Goal: Task Accomplishment & Management: Manage account settings

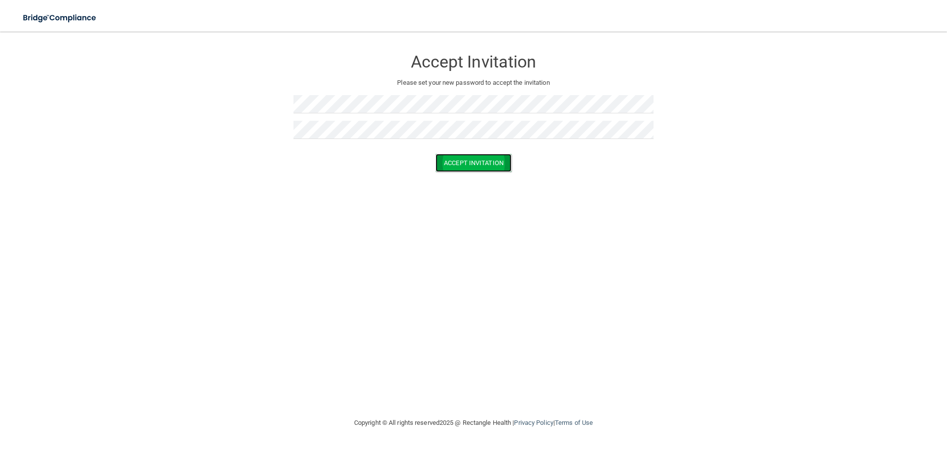
click at [450, 159] on button "Accept Invitation" at bounding box center [473, 163] width 76 height 18
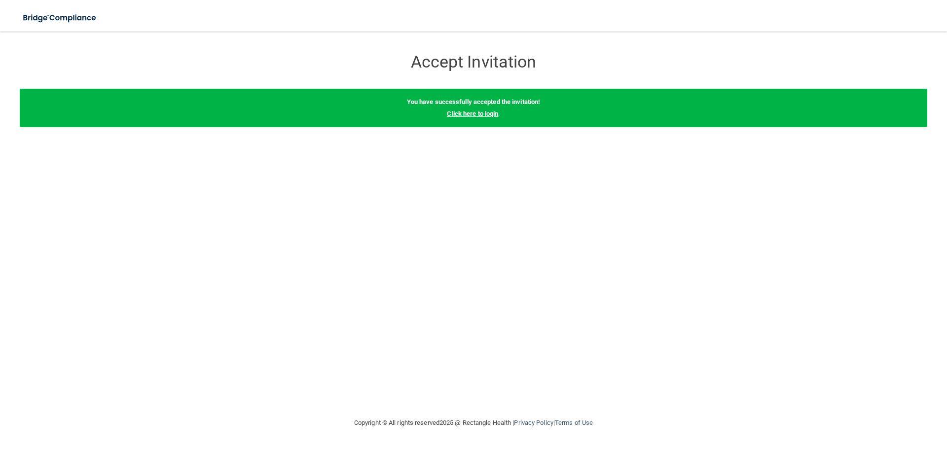
click at [483, 113] on link "Click here to login" at bounding box center [472, 113] width 51 height 7
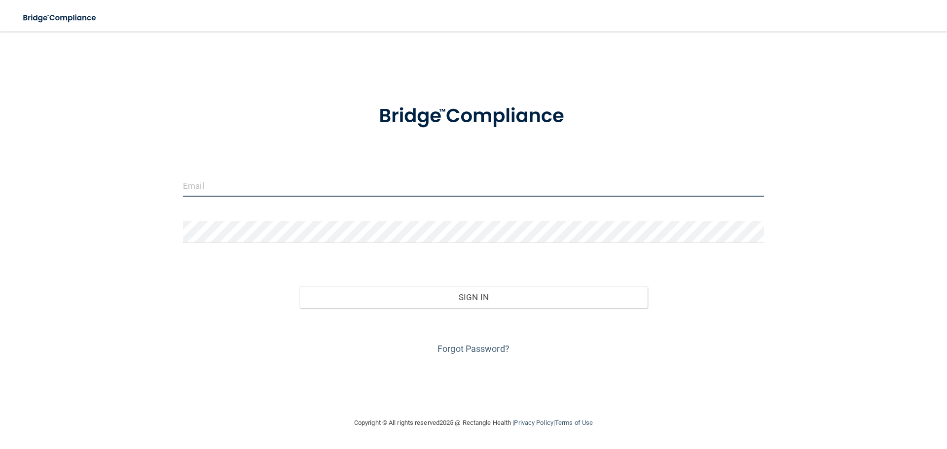
click at [449, 189] on input "email" at bounding box center [473, 186] width 581 height 22
type input "Dramsdell@claytondentaloffice.com"
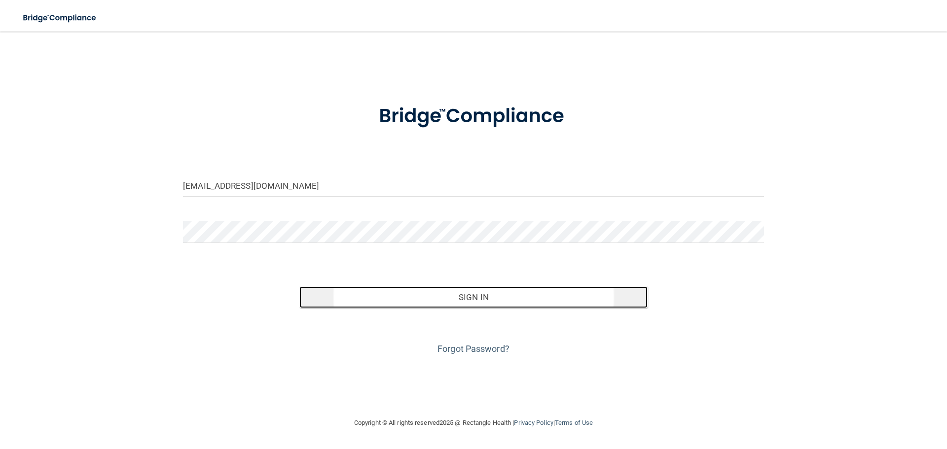
click at [456, 301] on button "Sign In" at bounding box center [473, 297] width 349 height 22
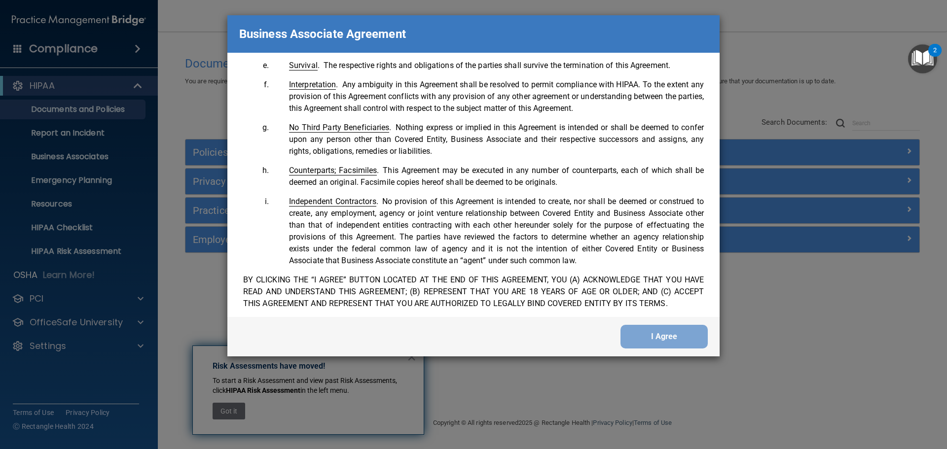
scroll to position [2011, 0]
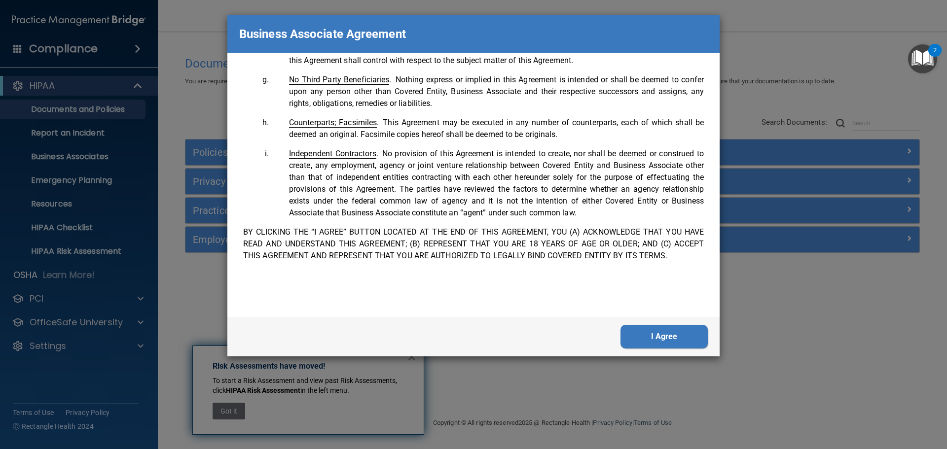
click at [645, 336] on button "I Agree" at bounding box center [663, 337] width 87 height 24
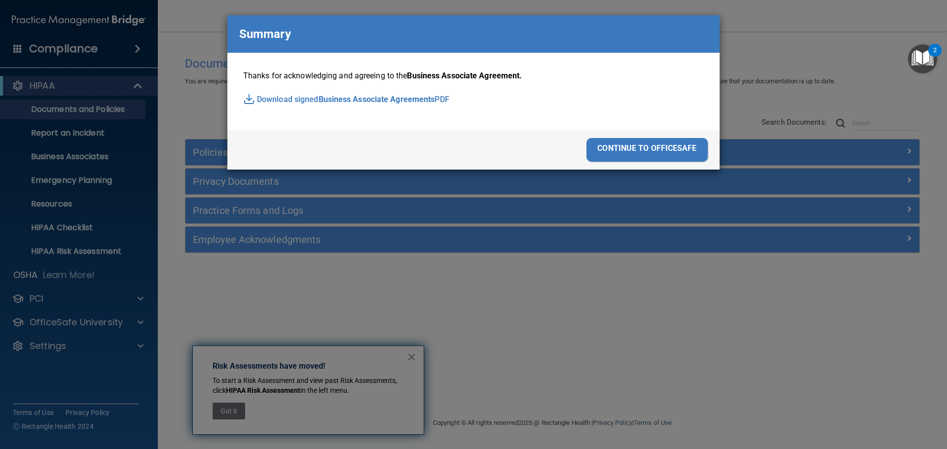
click at [432, 100] on span "Business Associate Agreements" at bounding box center [377, 99] width 116 height 15
click at [650, 147] on div "continue to officesafe" at bounding box center [646, 150] width 121 height 24
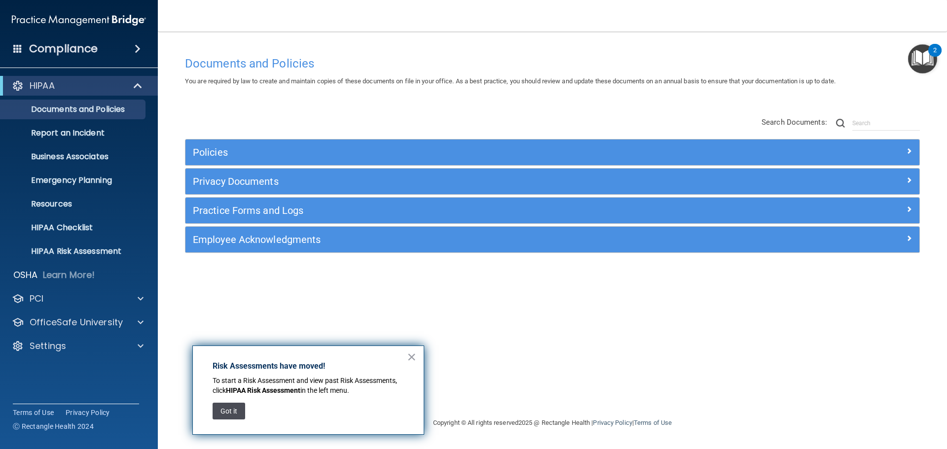
click at [223, 414] on button "Got it" at bounding box center [229, 411] width 33 height 17
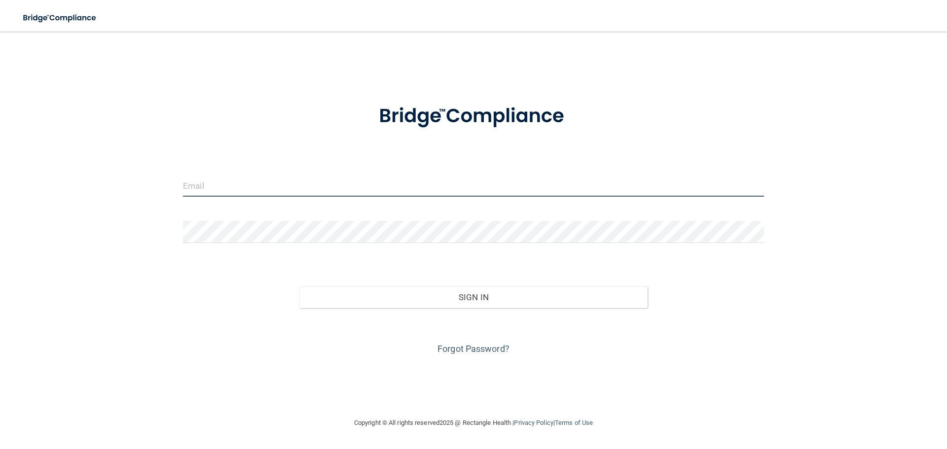
click at [399, 183] on input "email" at bounding box center [473, 186] width 581 height 22
type input "[EMAIL_ADDRESS][DOMAIN_NAME]"
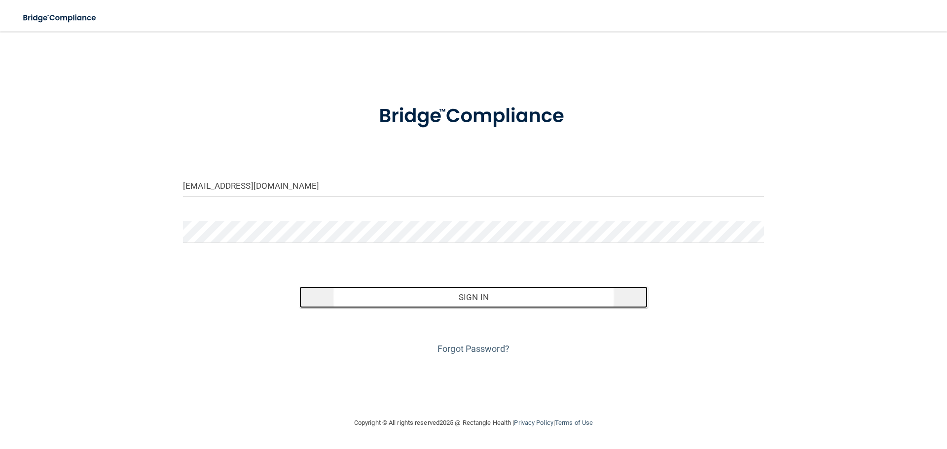
click at [454, 294] on button "Sign In" at bounding box center [473, 297] width 349 height 22
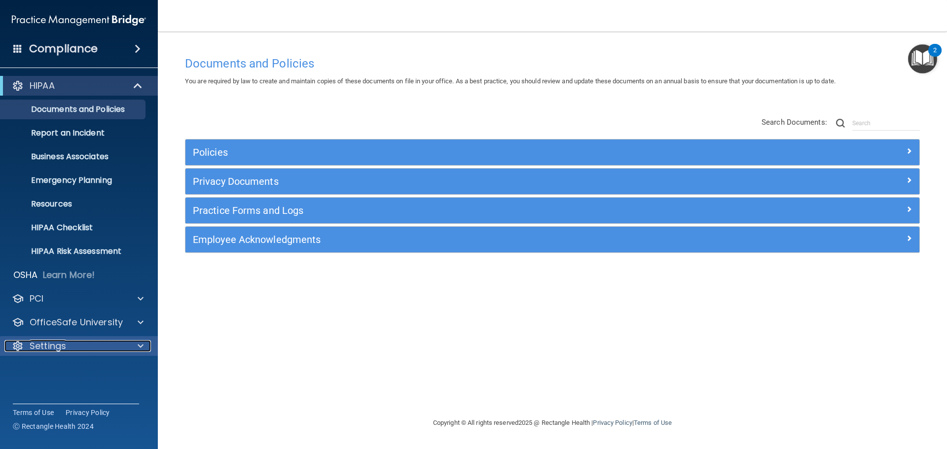
click at [63, 346] on p "Settings" at bounding box center [48, 346] width 36 height 12
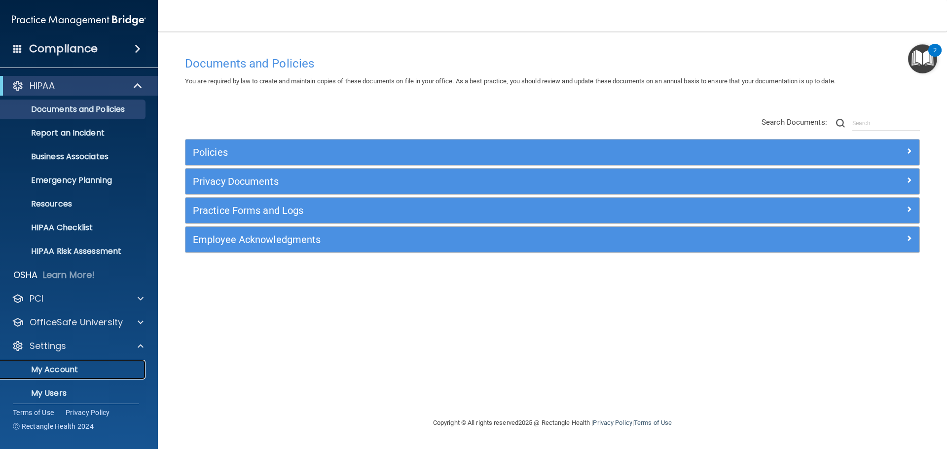
click at [60, 368] on p "My Account" at bounding box center [73, 370] width 135 height 10
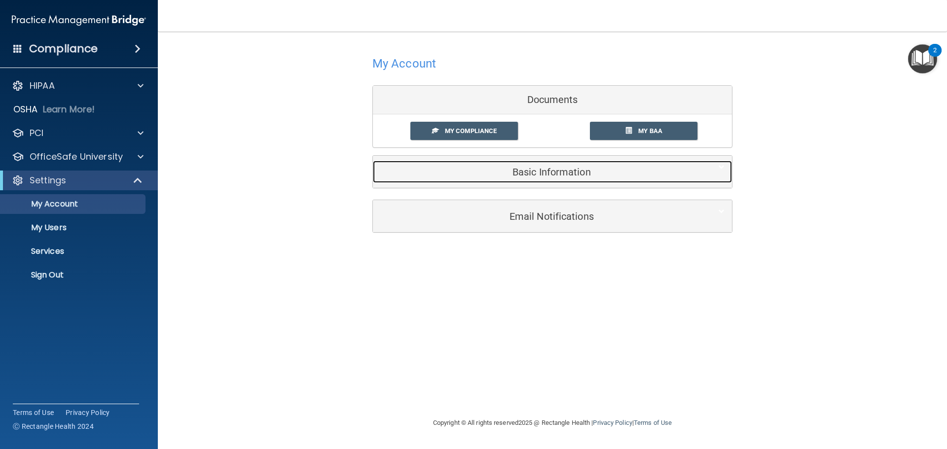
click at [503, 179] on div "Basic Information" at bounding box center [537, 172] width 329 height 22
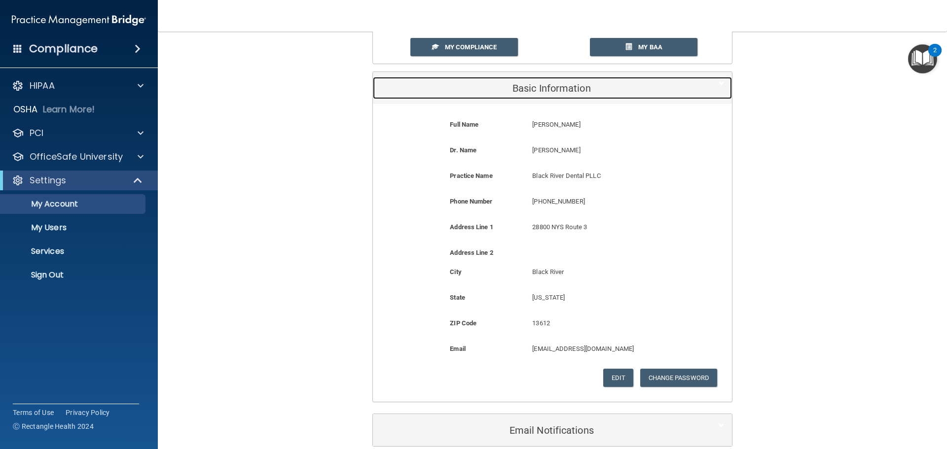
scroll to position [85, 0]
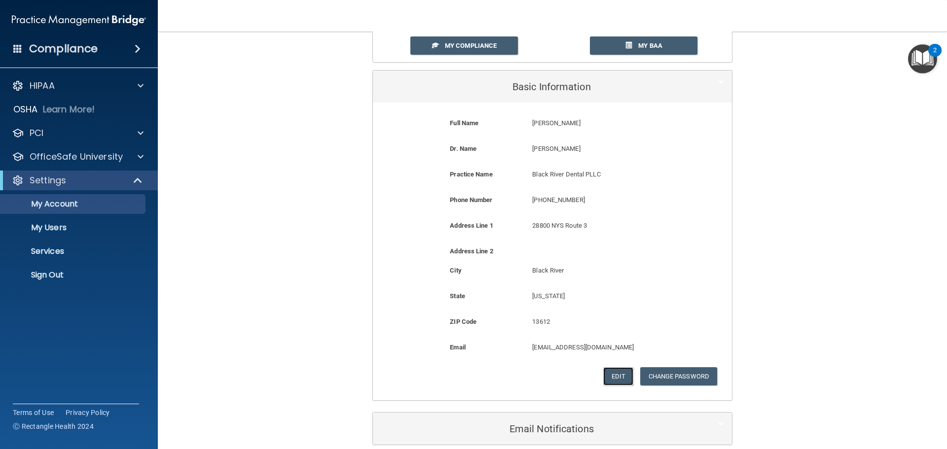
click at [610, 374] on button "Edit" at bounding box center [618, 376] width 30 height 18
select select "32"
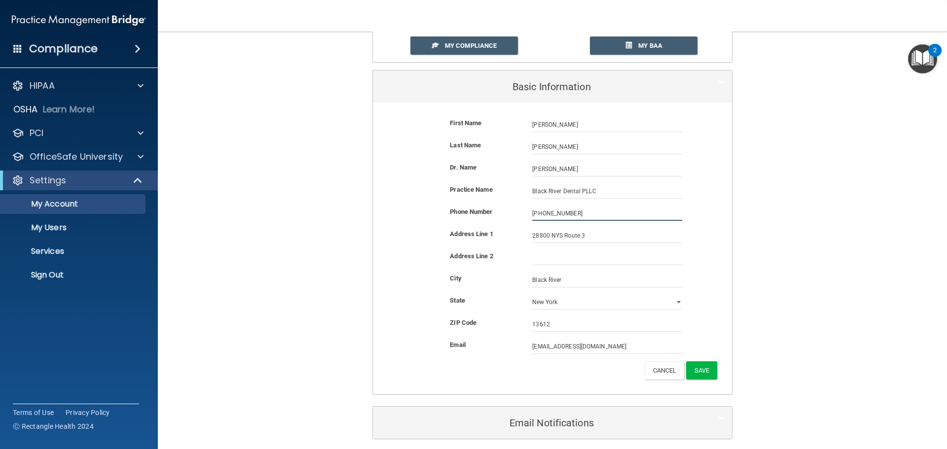
drag, startPoint x: 588, startPoint y: 209, endPoint x: 446, endPoint y: 239, distance: 145.3
click at [453, 231] on form "First Name Scott LaClair Scott Last Name LaClair Dr. Name Scott LaClair Scott L…" at bounding box center [552, 248] width 344 height 277
click at [538, 213] on input "(3__) ___-____" at bounding box center [607, 213] width 150 height 15
type input "(315) 773-4204"
click at [696, 371] on button "Save" at bounding box center [701, 370] width 31 height 18
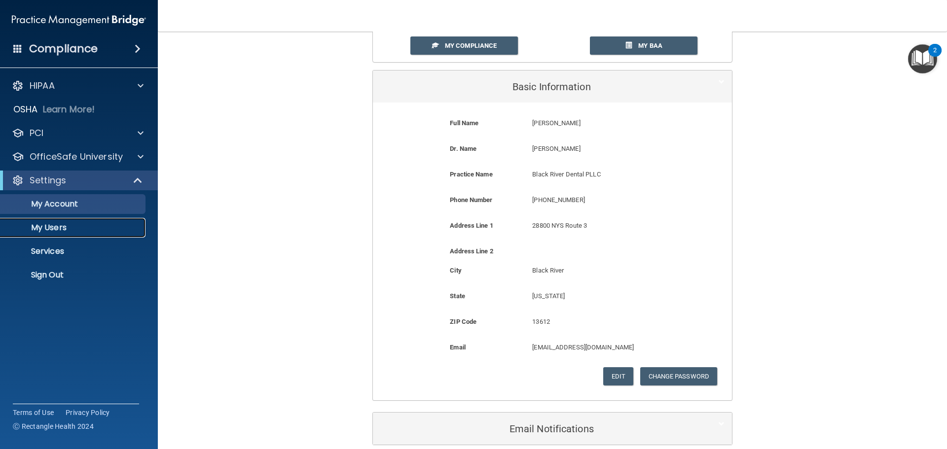
click at [117, 234] on link "My Users" at bounding box center [67, 228] width 155 height 20
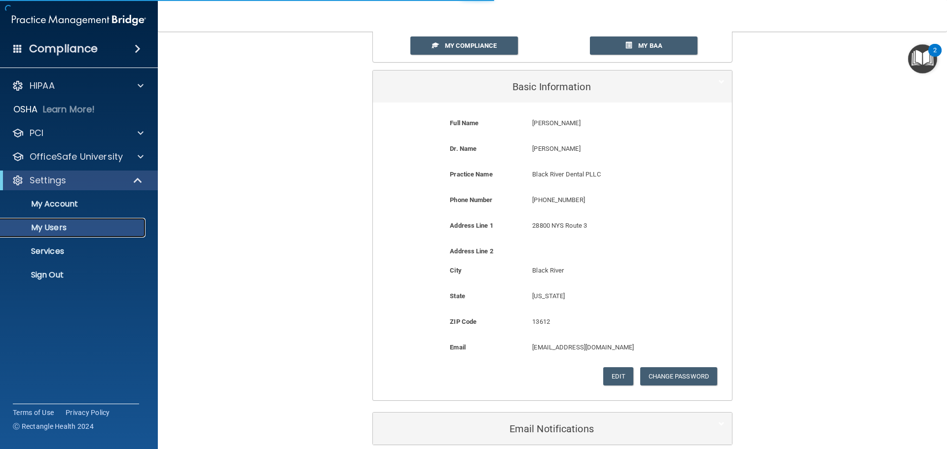
select select "20"
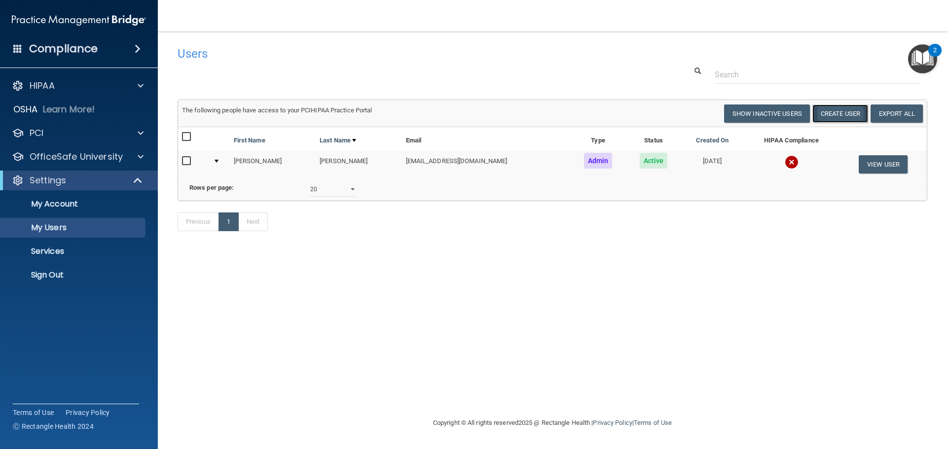
click at [848, 113] on button "Create User" at bounding box center [840, 114] width 56 height 18
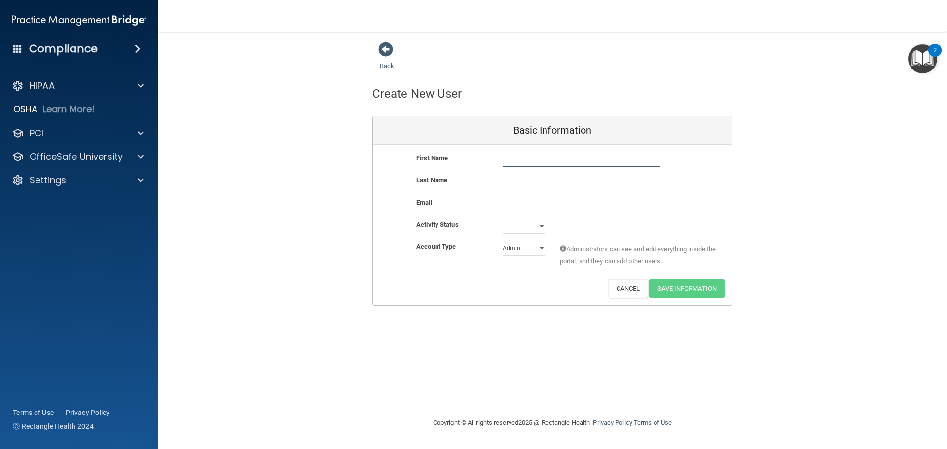
click at [610, 157] on input "text" at bounding box center [580, 159] width 157 height 15
type input "Brooke"
type input "Craig"
click at [513, 16] on nav "Toggle navigation Scott LaClair dramsdell@claytondentaloffice.com Manage My Ent…" at bounding box center [552, 16] width 789 height 32
click at [516, 204] on input "email" at bounding box center [580, 204] width 157 height 15
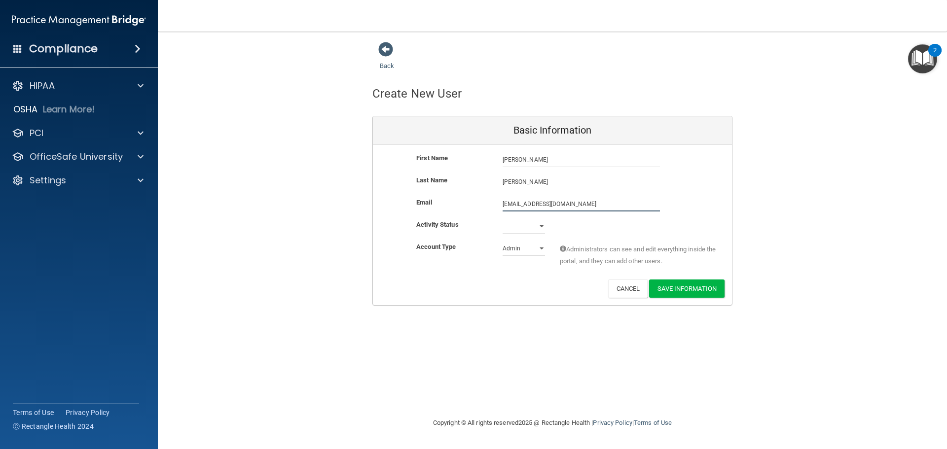
type input "Blackriverdental25@gmail.com"
click at [540, 226] on select "Active Inactive" at bounding box center [523, 228] width 42 height 15
select select "active"
click at [502, 219] on select "Active Inactive" at bounding box center [523, 226] width 42 height 15
click at [539, 249] on select "Admin Member" at bounding box center [523, 248] width 42 height 15
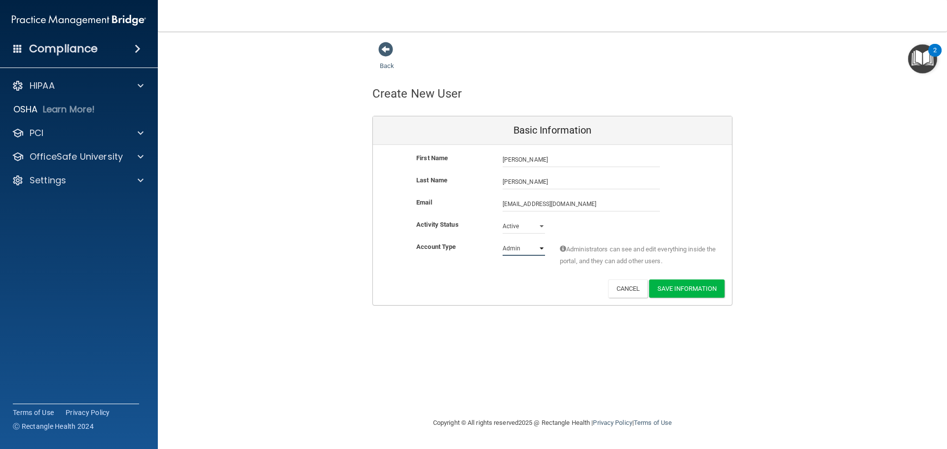
click at [502, 241] on select "Admin Member" at bounding box center [523, 248] width 42 height 15
click at [542, 249] on select "Admin Member" at bounding box center [523, 248] width 42 height 15
select select "practice_member"
click at [502, 241] on select "Admin Member" at bounding box center [523, 248] width 42 height 15
click at [690, 288] on button "Save Information" at bounding box center [686, 289] width 75 height 18
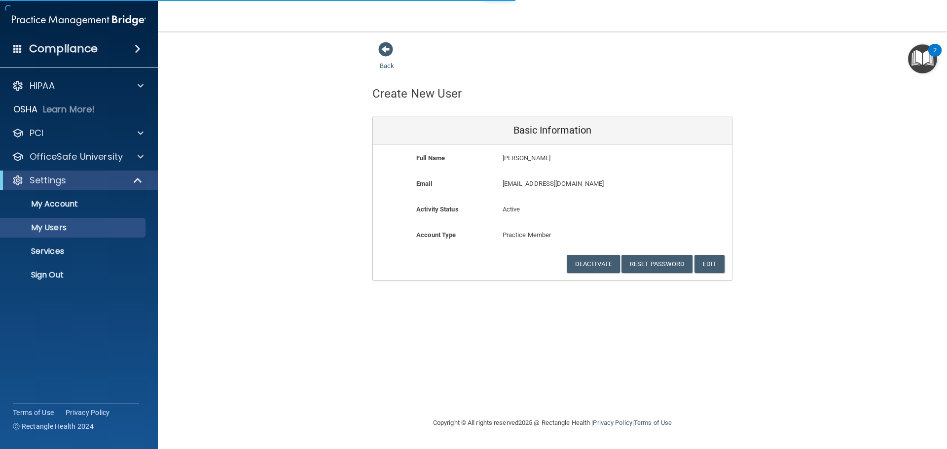
select select "20"
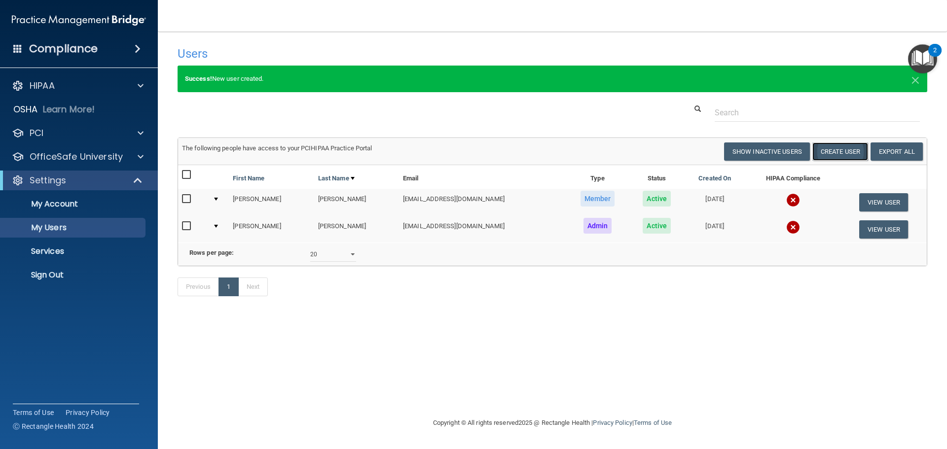
click at [830, 152] on button "Create User" at bounding box center [840, 152] width 56 height 18
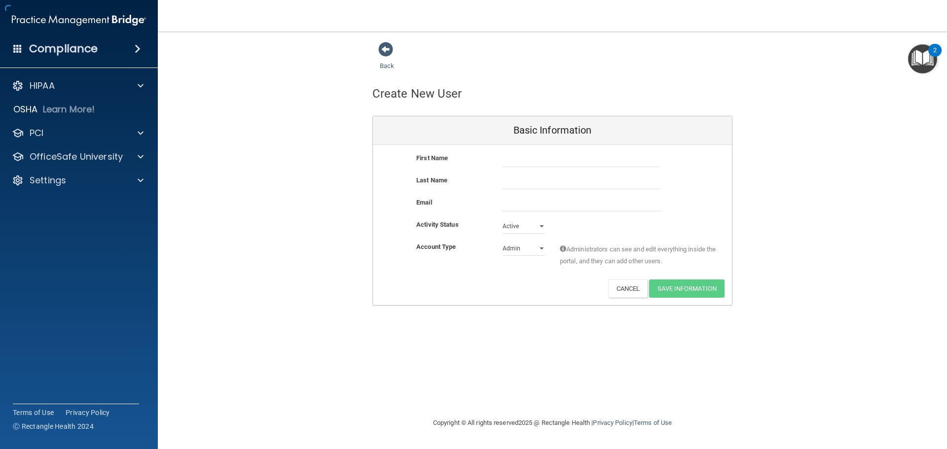
click at [701, 211] on div "Email" at bounding box center [552, 204] width 359 height 15
click at [530, 158] on input "text" at bounding box center [580, 159] width 157 height 15
type input "Jessica"
type input "Dulmage"
click at [539, 249] on select "Admin Member" at bounding box center [523, 248] width 42 height 15
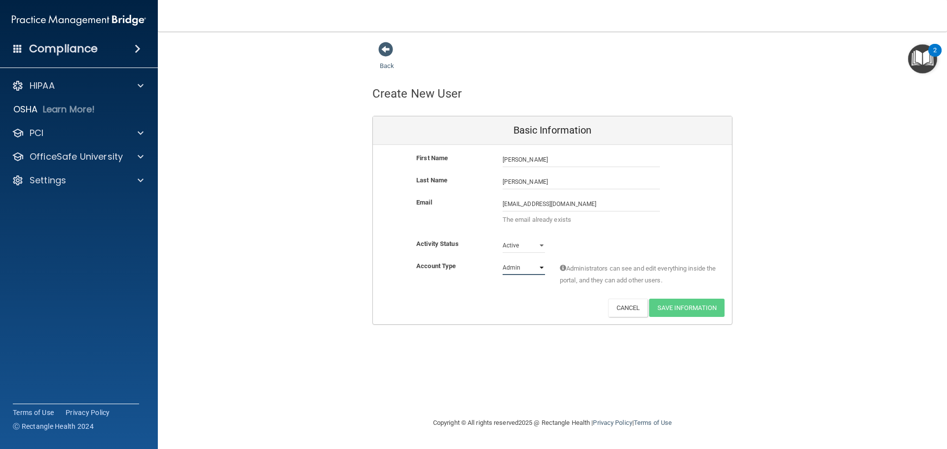
click at [502, 260] on select "Admin Member" at bounding box center [523, 267] width 42 height 15
drag, startPoint x: 601, startPoint y: 207, endPoint x: 377, endPoint y: 263, distance: 230.8
click at [377, 263] on div "First Name Jessica Dulmage Jessica Last Name Dulmage Email Blackriverdental25@g…" at bounding box center [552, 234] width 359 height 179
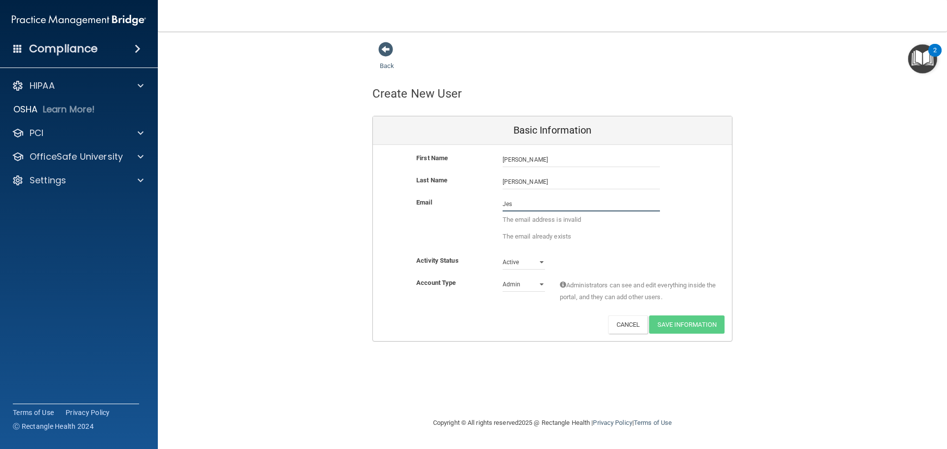
type input "jessica@cesariofamilydental.net"
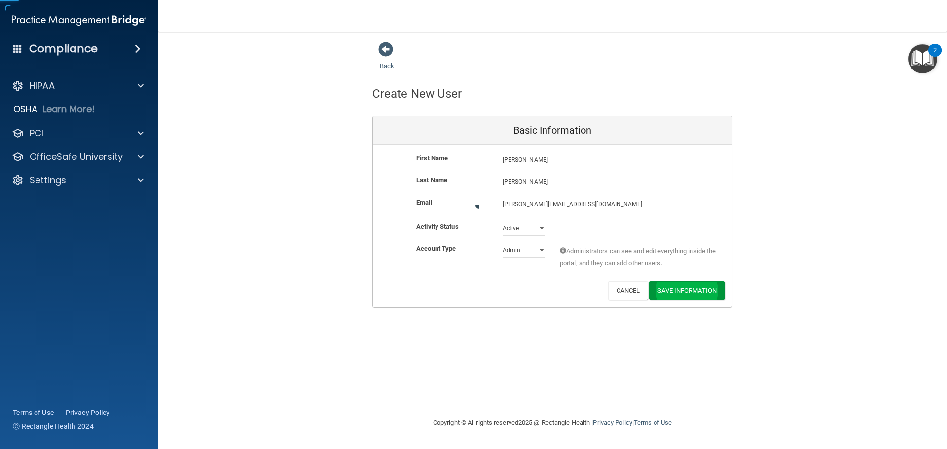
click at [661, 312] on div "Back Create New User Basic Information First Name Jessica Dulmage Jessica Last …" at bounding box center [552, 224] width 749 height 366
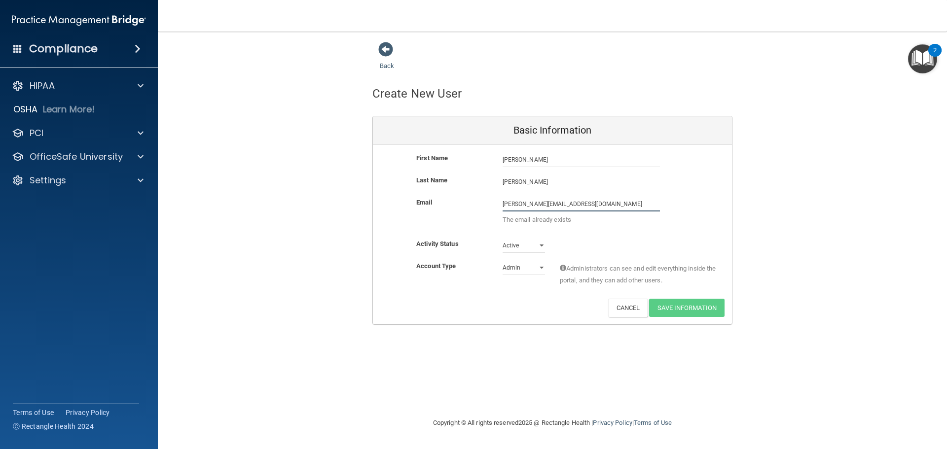
drag, startPoint x: 601, startPoint y: 198, endPoint x: 374, endPoint y: 224, distance: 228.8
click at [374, 224] on div "Email jessica@cesariofamilydental.net jessica@cesariofamilydental.net The email…" at bounding box center [552, 214] width 359 height 34
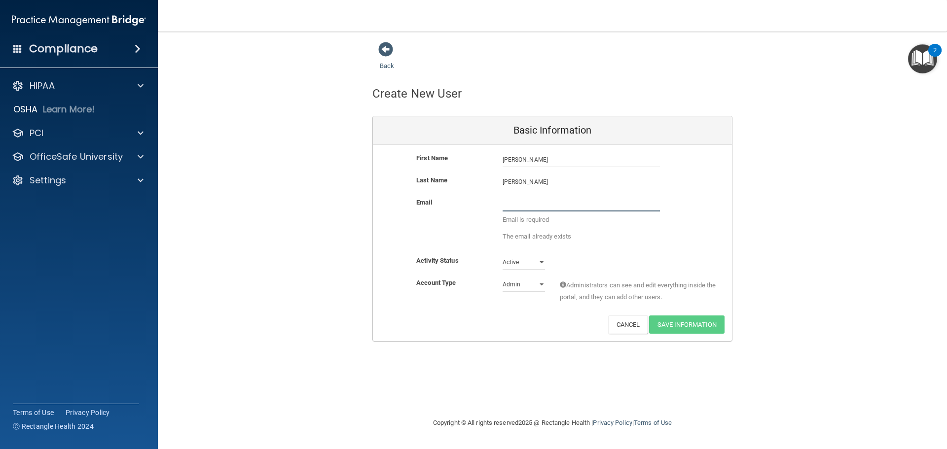
type input "J"
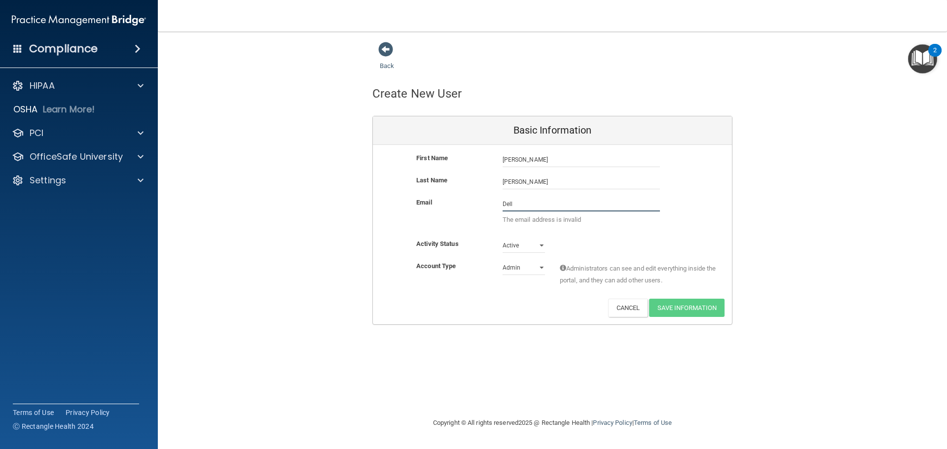
type input "Dellahattie@gmail.com"
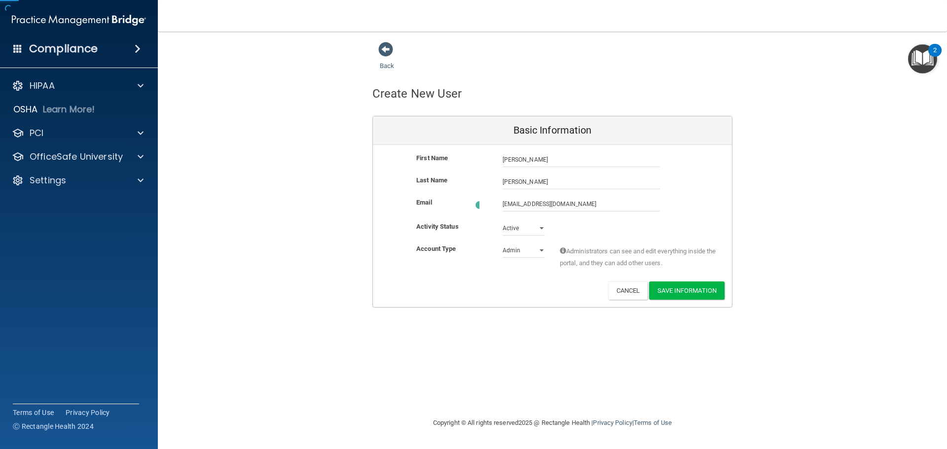
click at [598, 229] on div "Activity Status Active Active Inactive" at bounding box center [552, 228] width 359 height 15
click at [676, 289] on button "Save Information" at bounding box center [686, 289] width 75 height 18
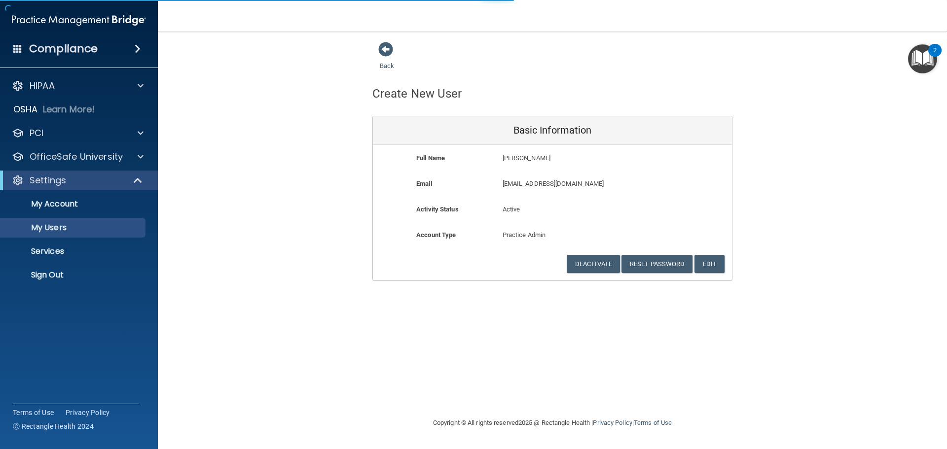
select select "20"
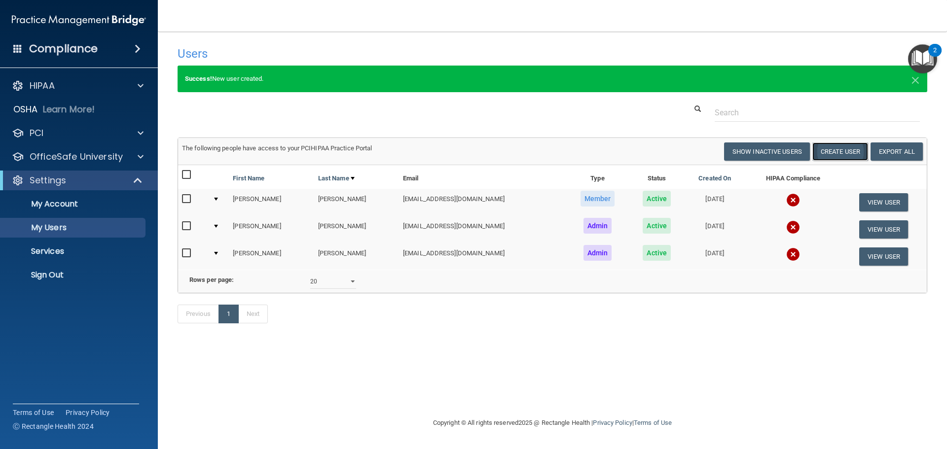
click at [832, 149] on button "Create User" at bounding box center [840, 152] width 56 height 18
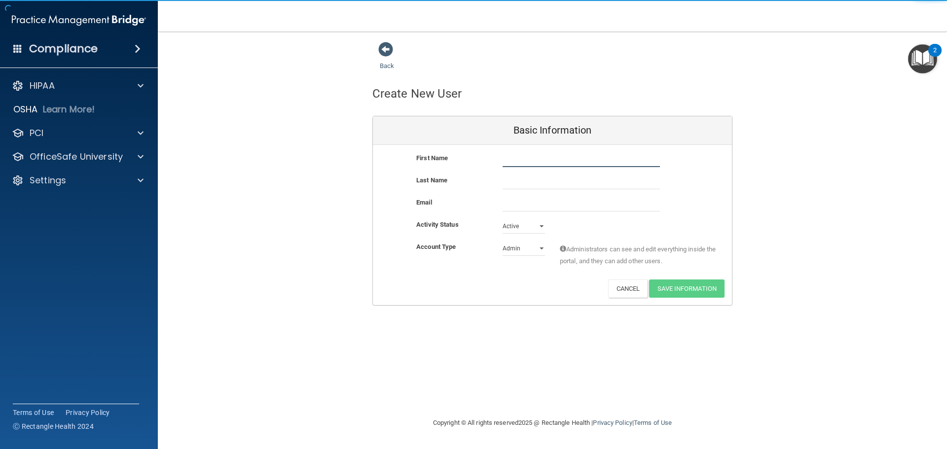
click at [623, 162] on input "text" at bounding box center [580, 159] width 157 height 15
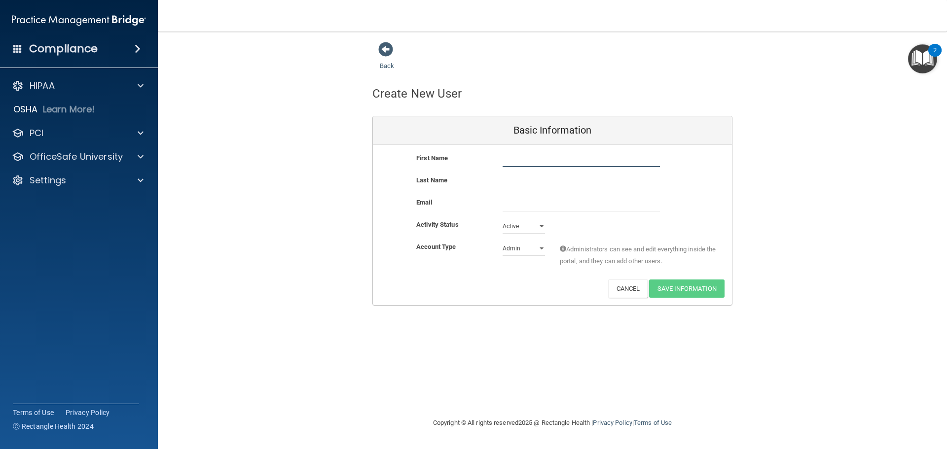
type input "Della"
type input "Ramsdell"
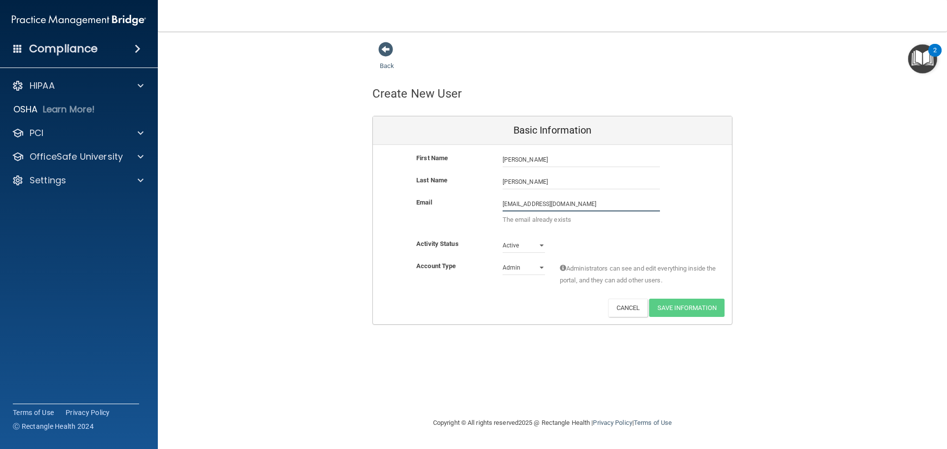
drag, startPoint x: 584, startPoint y: 203, endPoint x: 371, endPoint y: 271, distance: 223.9
click at [371, 271] on div "Back Create New User Basic Information First Name Della Ramsdell Della Last Nam…" at bounding box center [552, 183] width 749 height 284
type input "Dramsdell@claytondentaloffice.com"
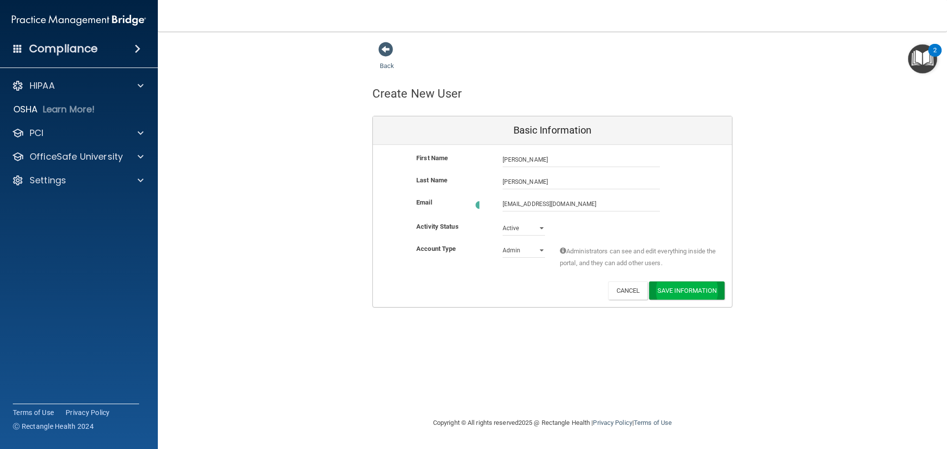
click at [663, 307] on div "First Name Della Ramsdell Della Last Name Ramsdell Email Dramsdell@claytondenta…" at bounding box center [552, 226] width 359 height 162
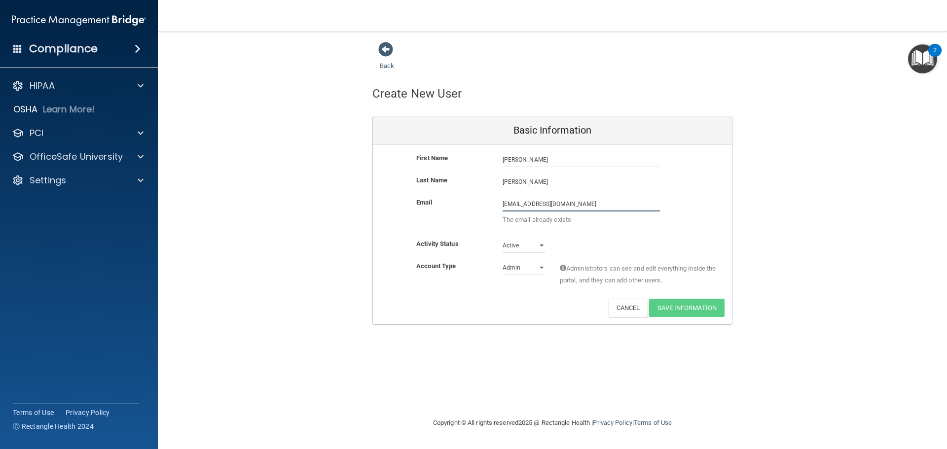
click at [612, 204] on input "Dramsdell@claytondentaloffice.com" at bounding box center [580, 204] width 157 height 15
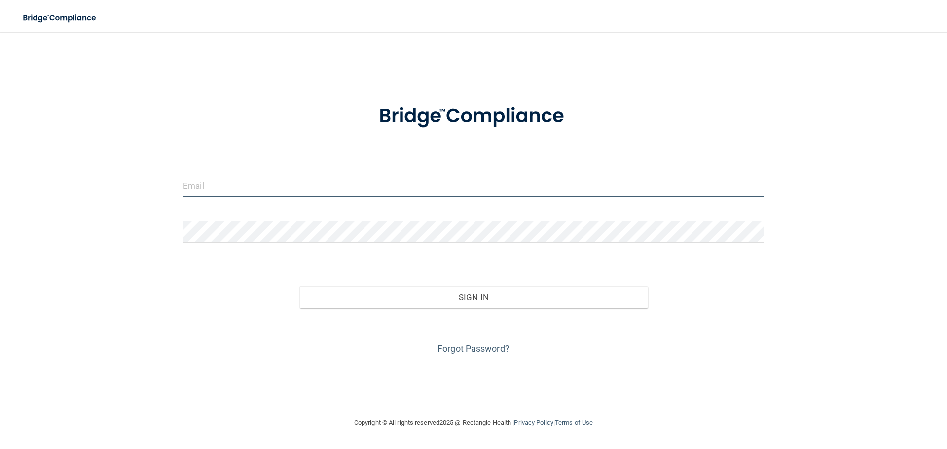
click at [380, 177] on input "email" at bounding box center [473, 186] width 581 height 22
click at [366, 189] on input "email" at bounding box center [473, 186] width 581 height 22
type input "Dramsdell@claytondentaloffice.com"
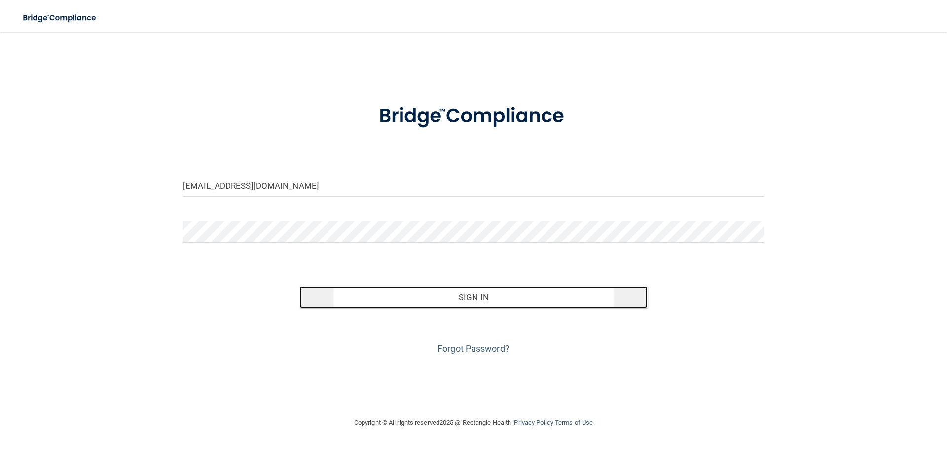
click at [446, 299] on button "Sign In" at bounding box center [473, 297] width 349 height 22
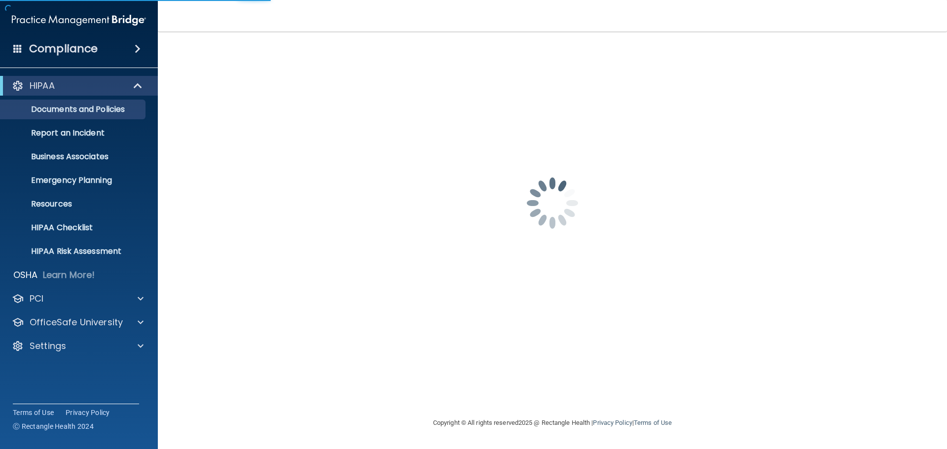
click at [446, 299] on div "dramsdell@claytondentaloffice.com Password is required Invalid email/password. …" at bounding box center [552, 224] width 749 height 366
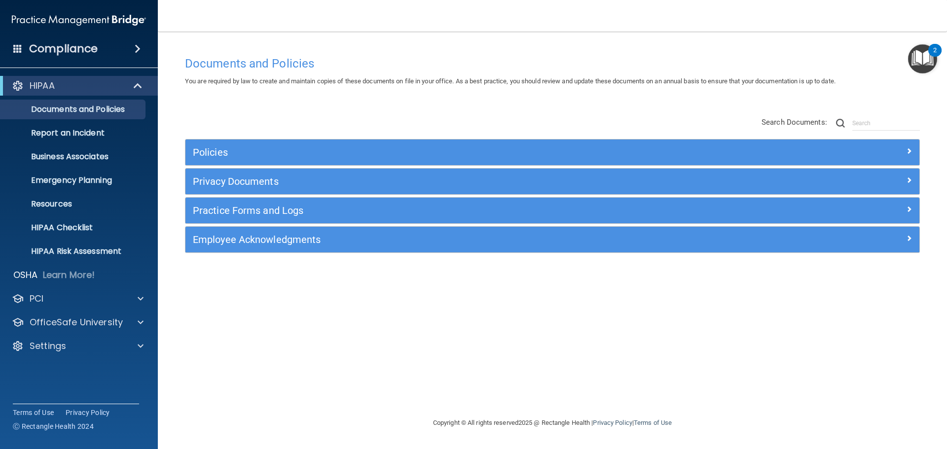
click at [100, 335] on div "HIPAA Documents and Policies Report an Incident Business Associates Emergency P…" at bounding box center [79, 218] width 158 height 292
click at [103, 343] on div "Settings" at bounding box center [65, 346] width 122 height 12
click at [71, 392] on p "My Users" at bounding box center [73, 394] width 135 height 10
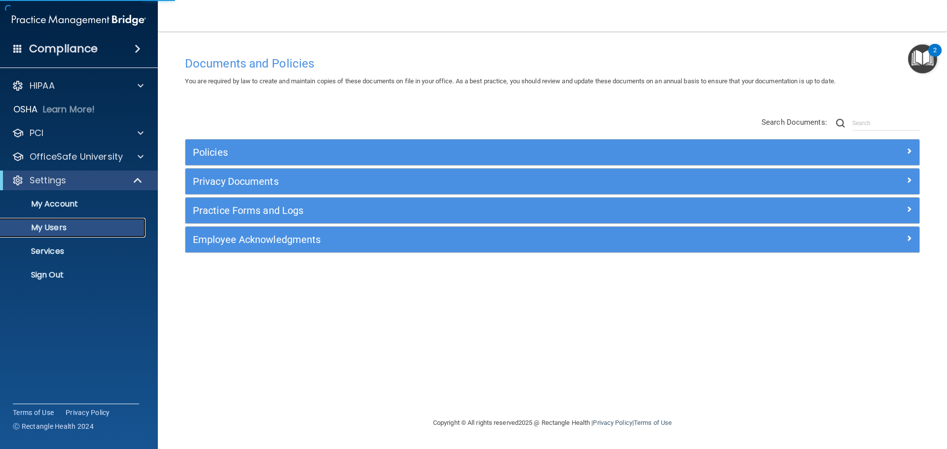
select select "20"
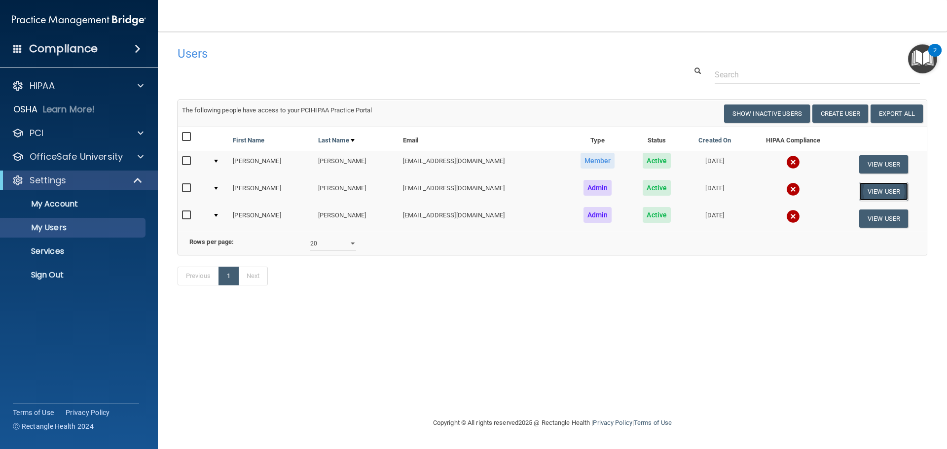
click at [874, 188] on button "View User" at bounding box center [883, 191] width 49 height 18
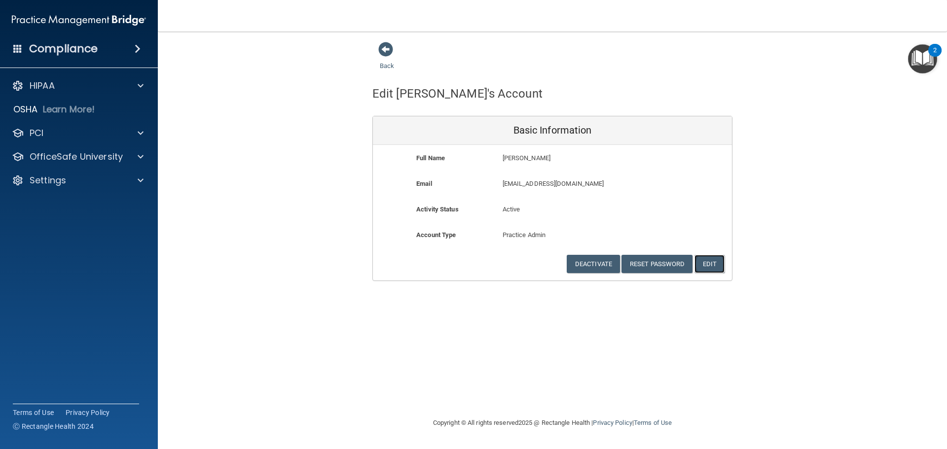
click at [715, 268] on button "Edit" at bounding box center [709, 264] width 30 height 18
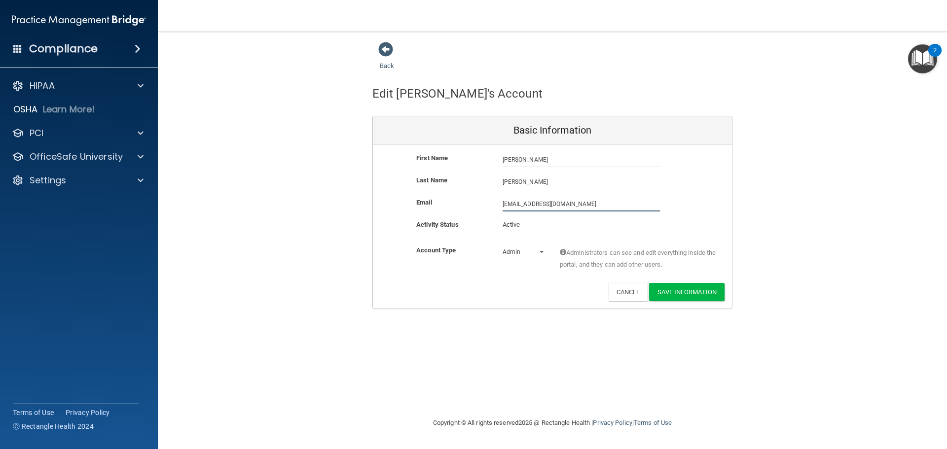
drag, startPoint x: 571, startPoint y: 199, endPoint x: 404, endPoint y: 256, distance: 176.7
click at [404, 256] on div "First Name Jessica Dulmage Jessica Last Name Dulmage Email dellahattie@gmail.co…" at bounding box center [552, 227] width 359 height 164
type input "jemjaed@gmail.com"
click at [671, 291] on button "Save Information" at bounding box center [686, 292] width 75 height 18
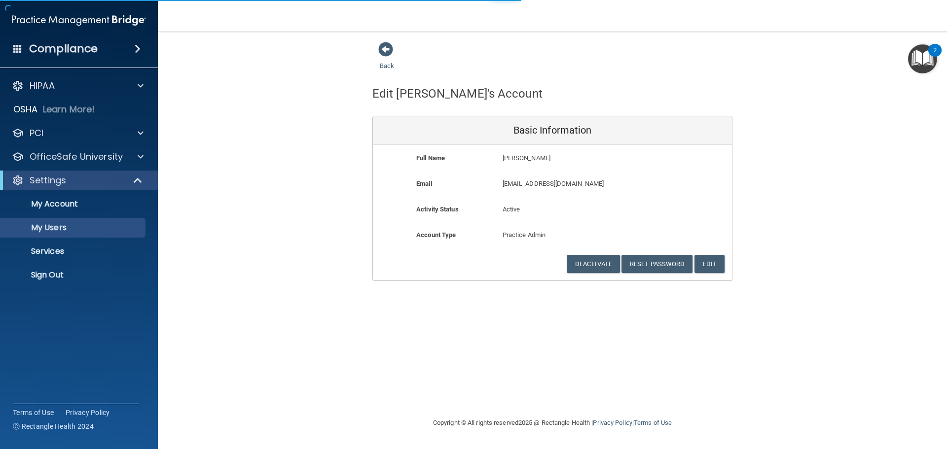
select select "20"
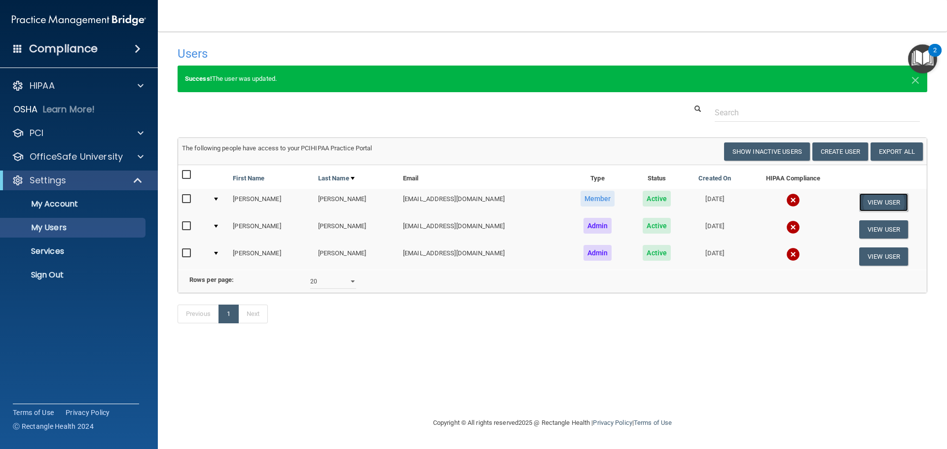
click at [881, 202] on button "View User" at bounding box center [883, 202] width 49 height 18
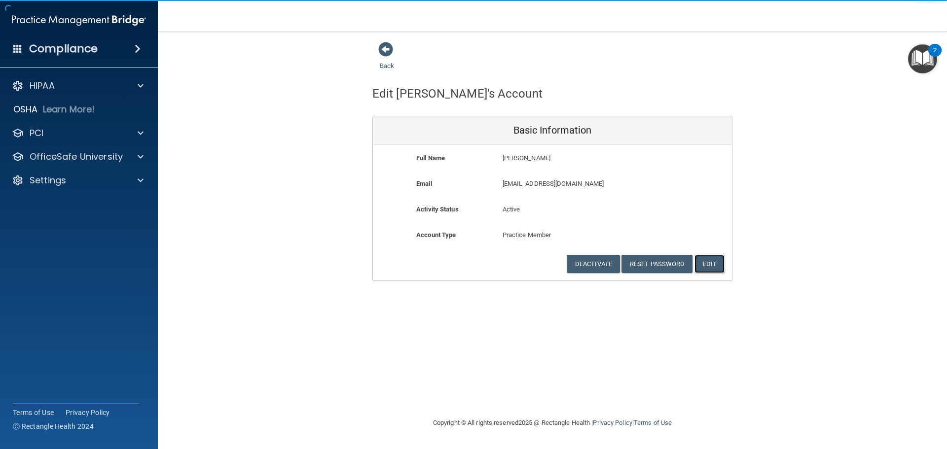
click at [702, 262] on button "Edit" at bounding box center [709, 264] width 30 height 18
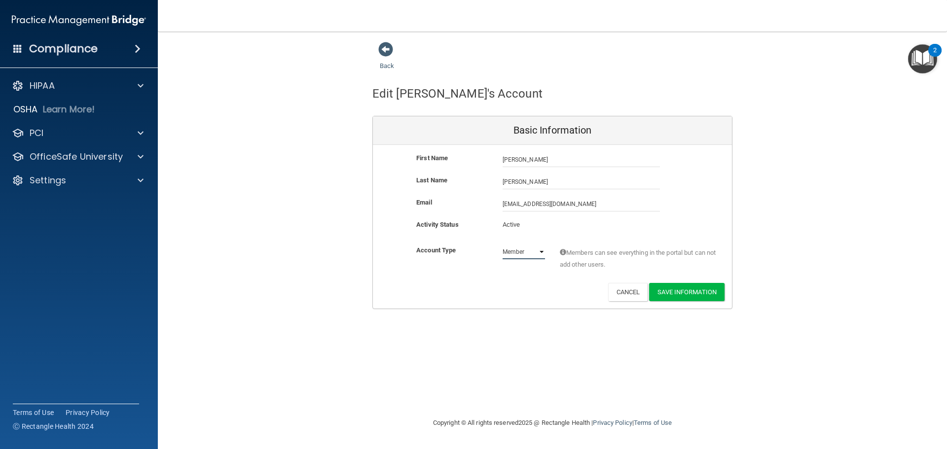
click at [540, 253] on select "Admin Member" at bounding box center [523, 252] width 42 height 15
select select "practice_admin"
click at [502, 245] on select "Admin Member" at bounding box center [523, 252] width 42 height 15
click at [680, 296] on button "Save Information" at bounding box center [686, 292] width 75 height 18
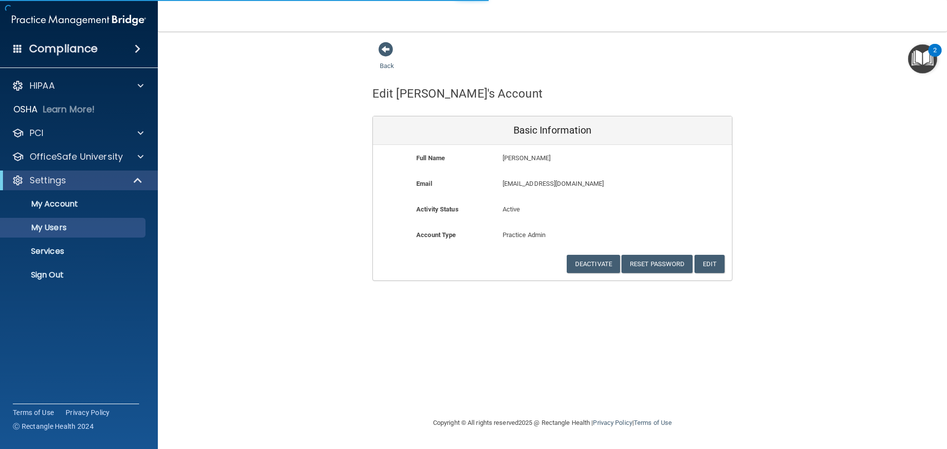
select select "20"
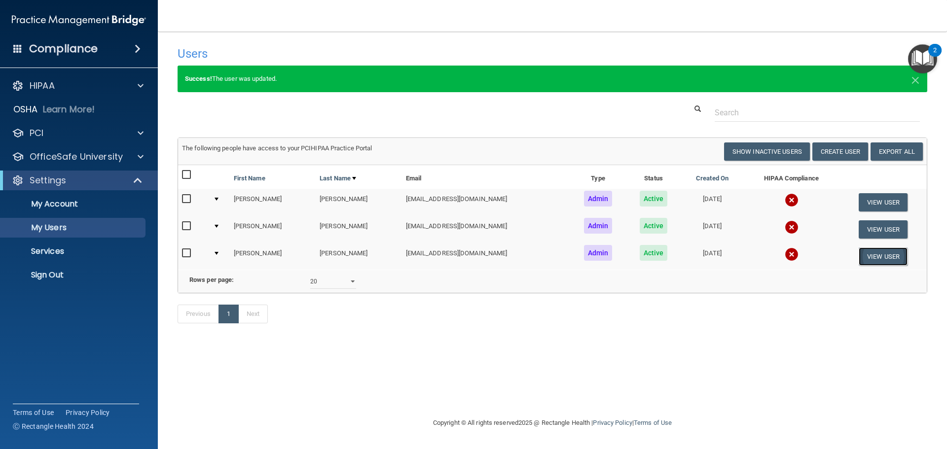
click at [863, 257] on button "View User" at bounding box center [882, 257] width 49 height 18
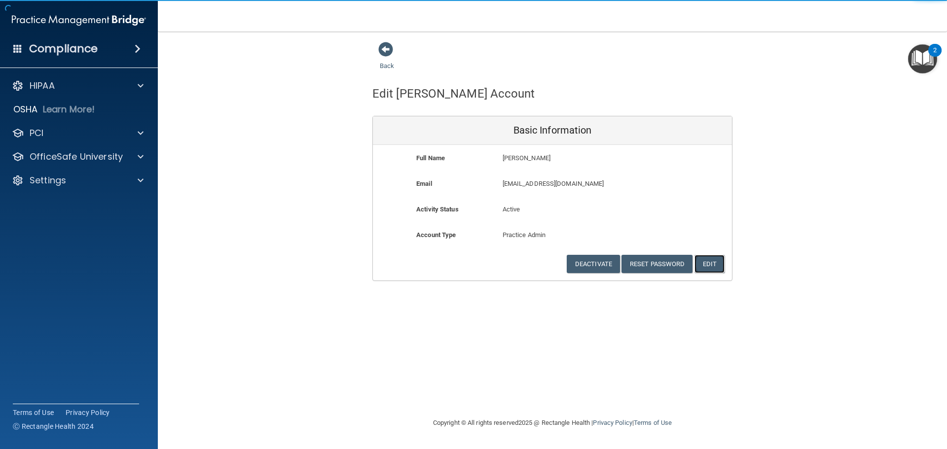
click at [712, 262] on button "Edit" at bounding box center [709, 264] width 30 height 18
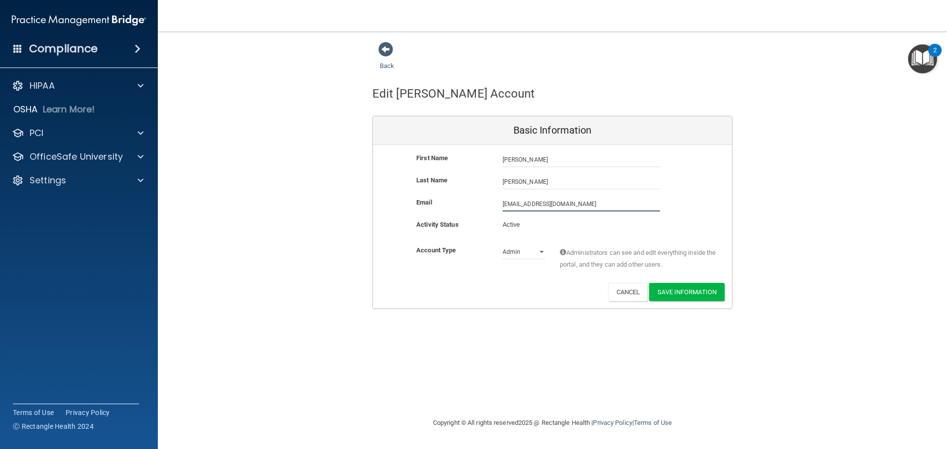
drag, startPoint x: 603, startPoint y: 201, endPoint x: 412, endPoint y: 228, distance: 193.3
click at [417, 217] on div "Email dramsdell@claytondentaloffice.com dramsdell@claytondentaloffice.com" at bounding box center [552, 208] width 359 height 22
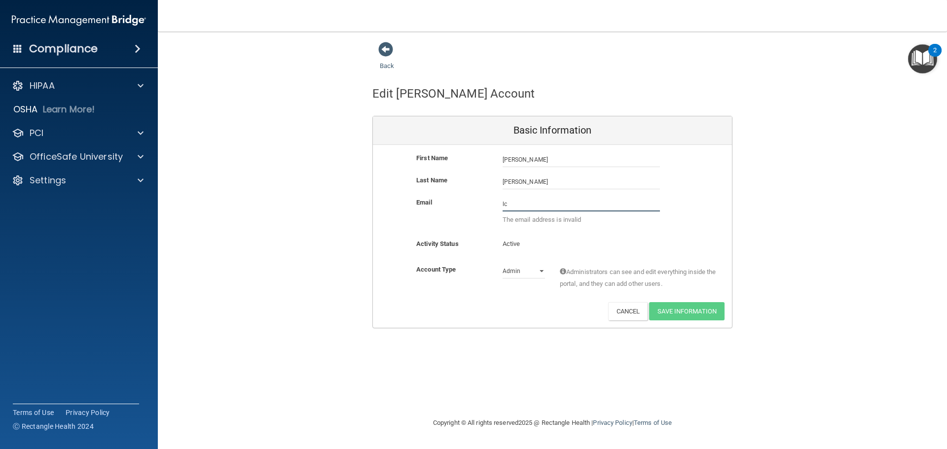
type input "l"
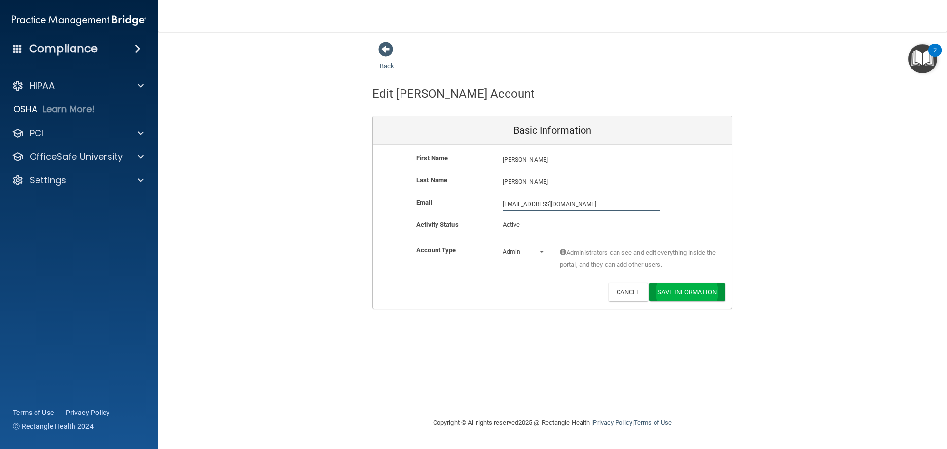
type input "claytondentaloffice@yahoo.com"
click at [662, 288] on button "Save Information" at bounding box center [686, 294] width 75 height 18
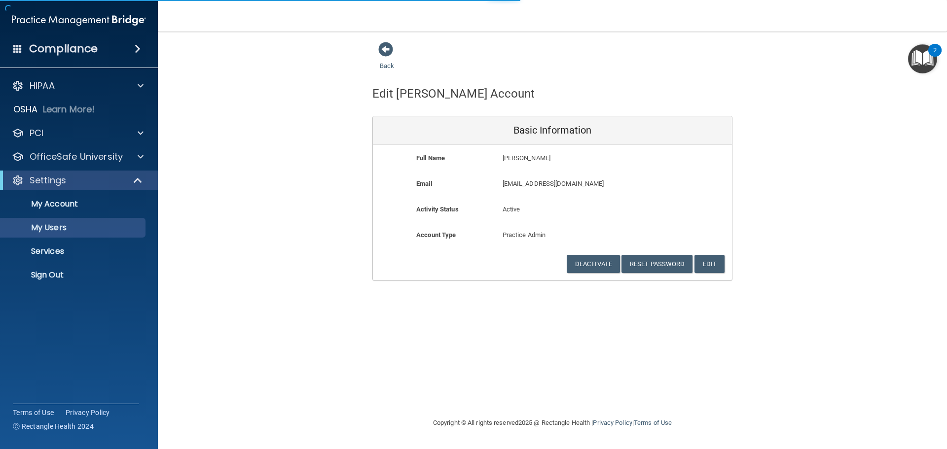
select select "20"
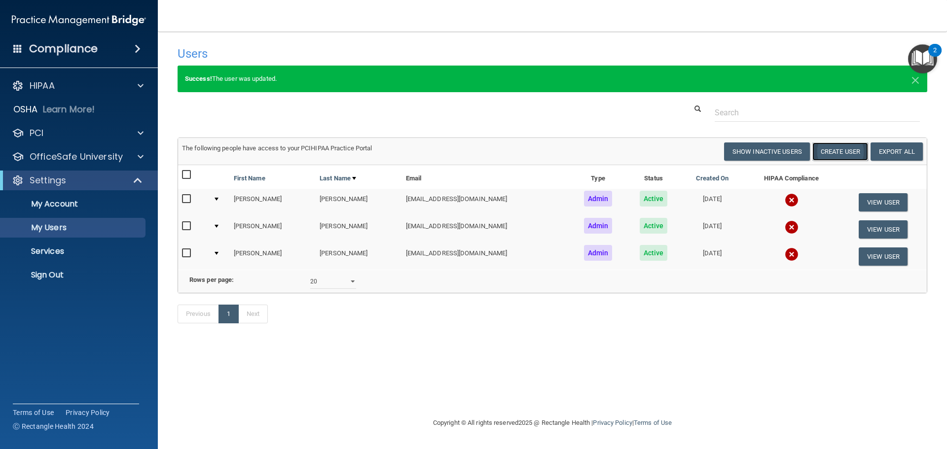
click at [837, 155] on button "Create User" at bounding box center [840, 152] width 56 height 18
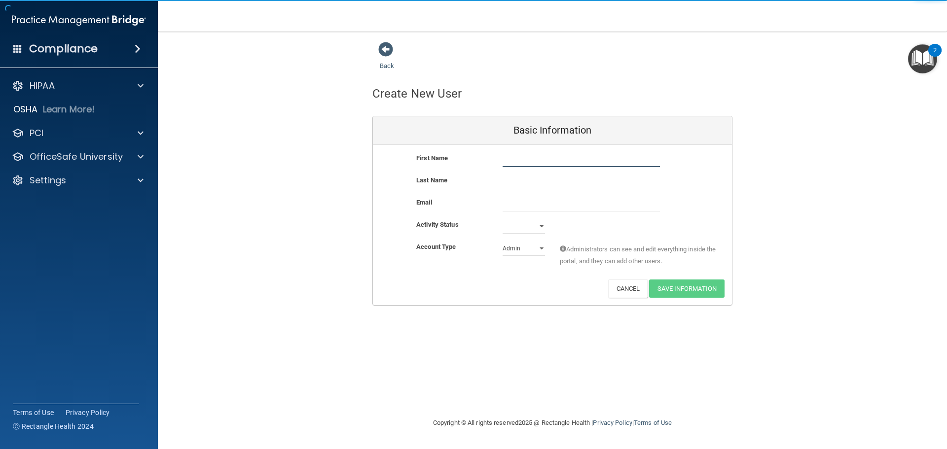
click at [596, 164] on input "text" at bounding box center [580, 159] width 157 height 15
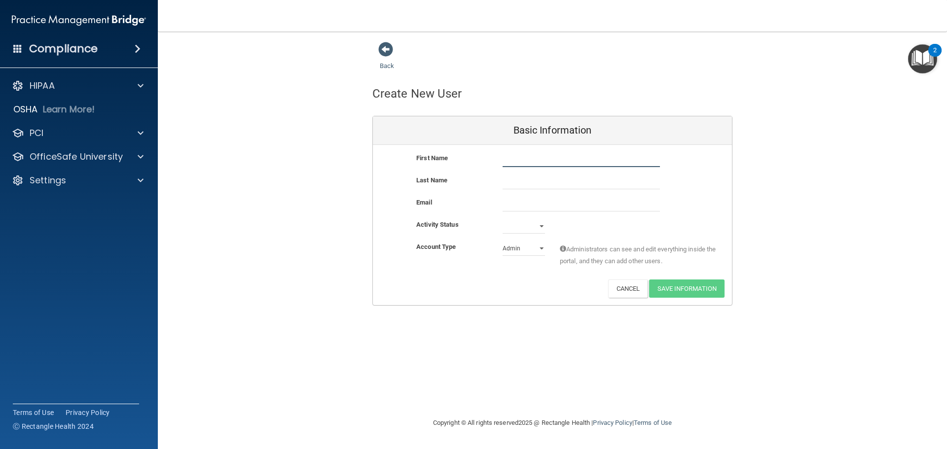
type input "Della"
type input "Ramsdell"
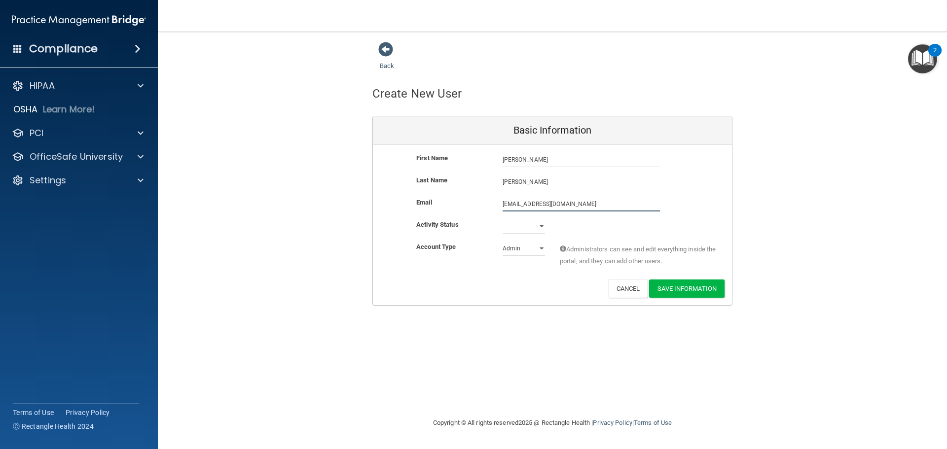
drag, startPoint x: 586, startPoint y: 211, endPoint x: 398, endPoint y: 250, distance: 191.8
drag, startPoint x: 398, startPoint y: 250, endPoint x: 634, endPoint y: 204, distance: 239.5
click at [634, 204] on input "Dellahattie@gmail.com" at bounding box center [580, 204] width 157 height 15
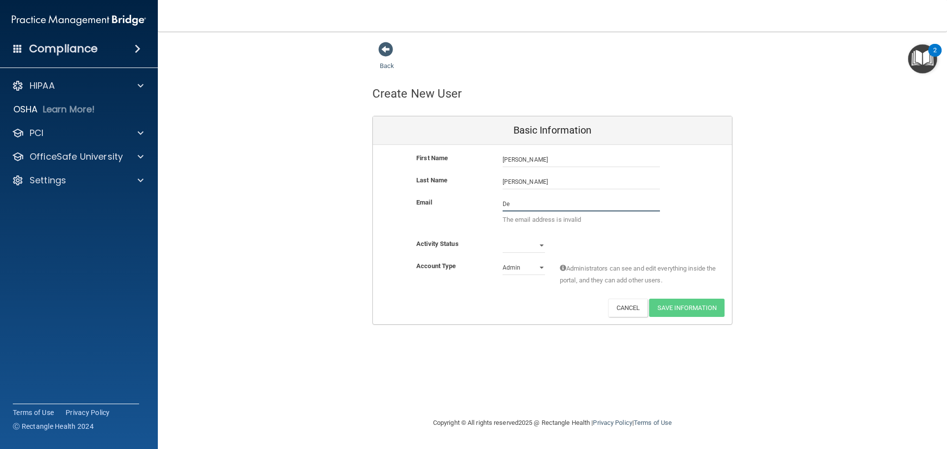
type input "D"
type input "Dramsdell@claytondentaloffice.com"
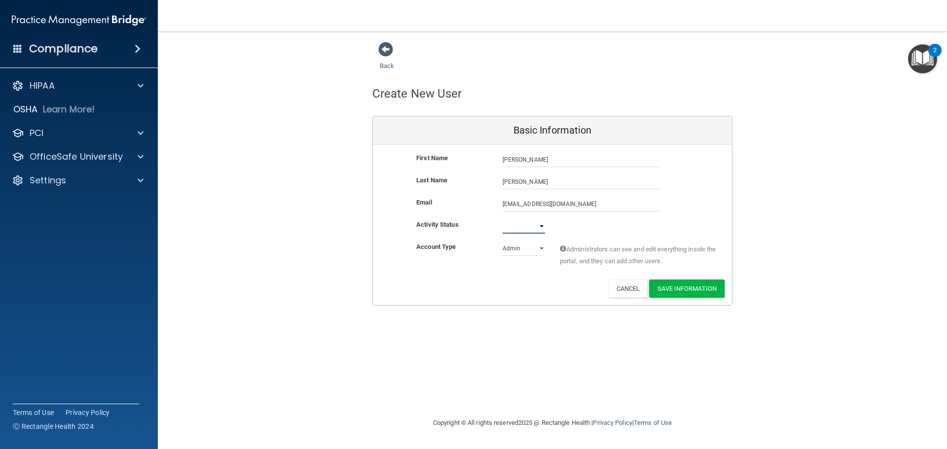
click at [543, 226] on select "Active Inactive" at bounding box center [523, 226] width 42 height 15
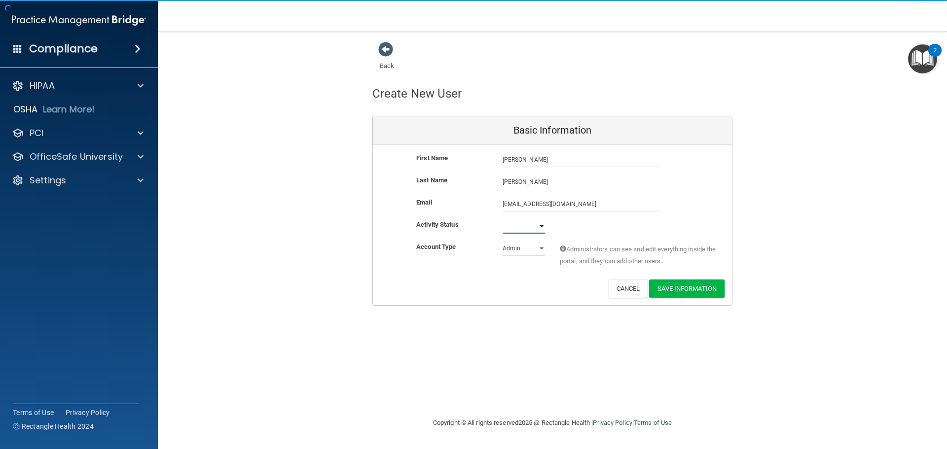
select select "active"
click at [502, 219] on select "Active Inactive" at bounding box center [523, 226] width 42 height 15
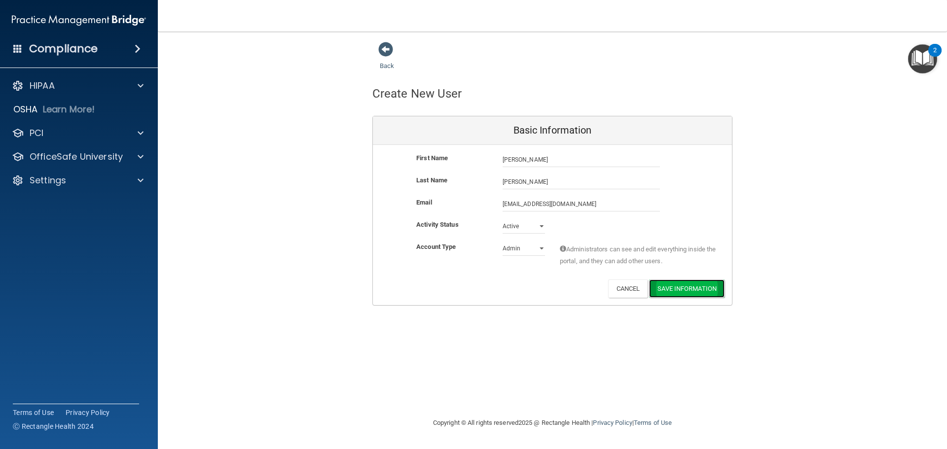
click at [677, 281] on button "Save Information" at bounding box center [686, 289] width 75 height 18
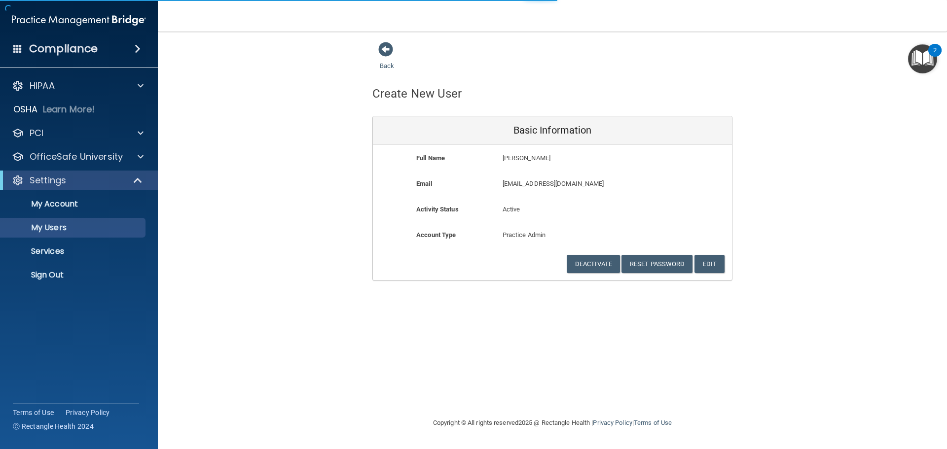
select select "20"
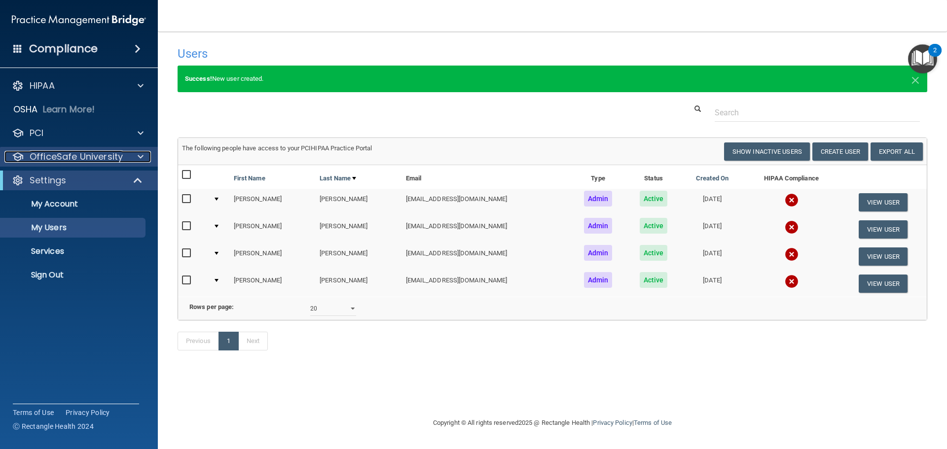
click at [107, 158] on p "OfficeSafe University" at bounding box center [76, 157] width 93 height 12
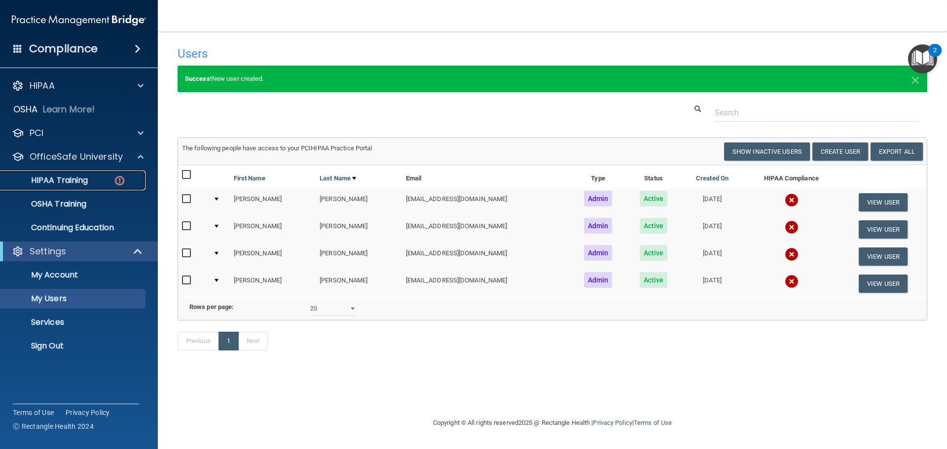
click at [75, 178] on p "HIPAA Training" at bounding box center [46, 181] width 81 height 10
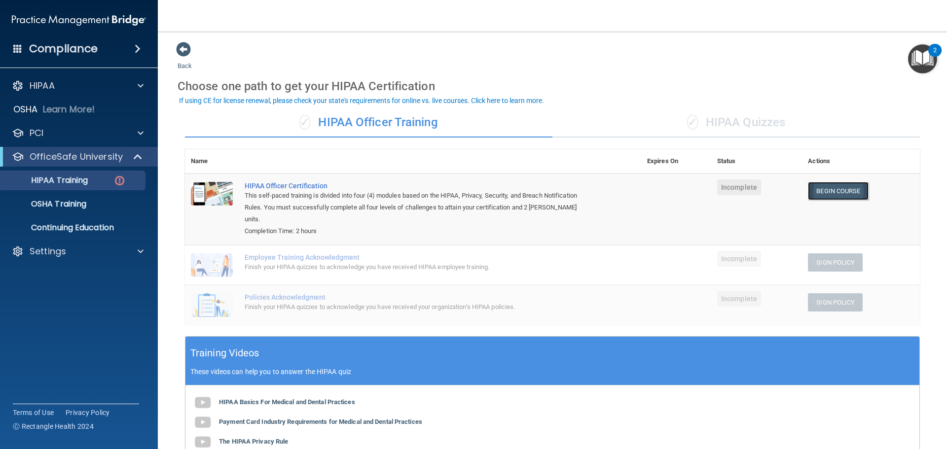
click at [814, 193] on link "Begin Course" at bounding box center [838, 191] width 60 height 18
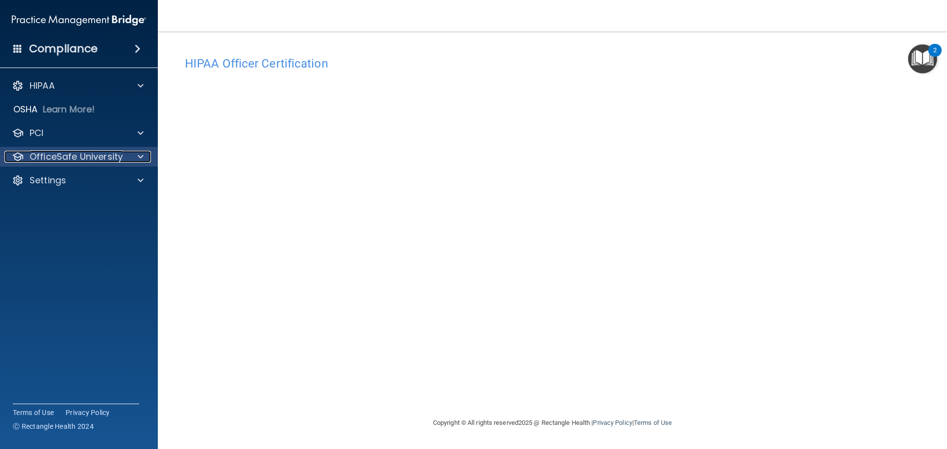
click at [116, 158] on p "OfficeSafe University" at bounding box center [76, 157] width 93 height 12
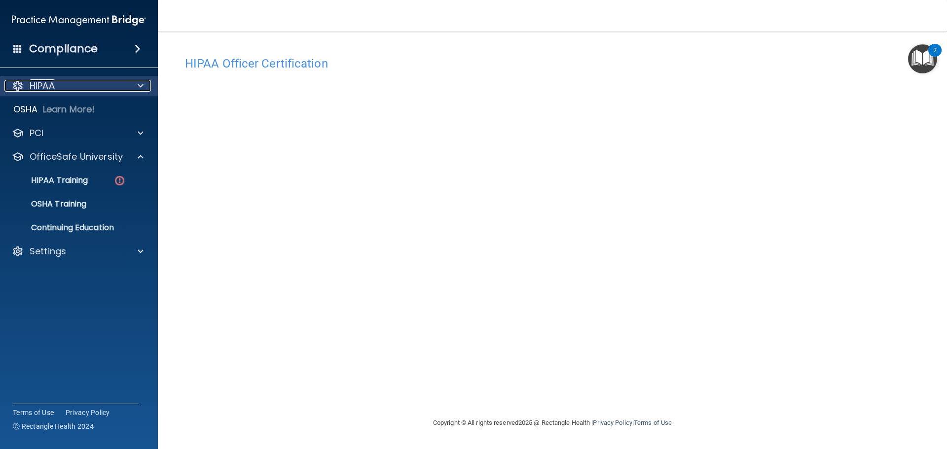
click at [140, 88] on span at bounding box center [141, 86] width 6 height 12
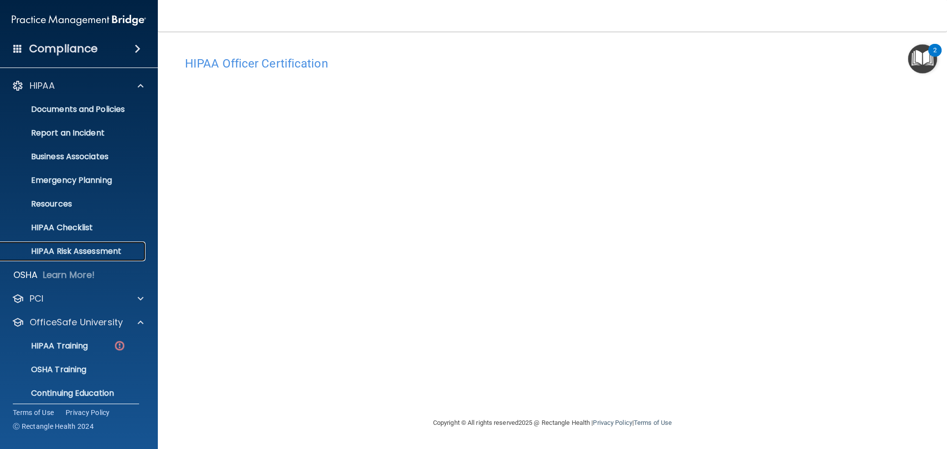
click at [111, 249] on p "HIPAA Risk Assessment" at bounding box center [73, 252] width 135 height 10
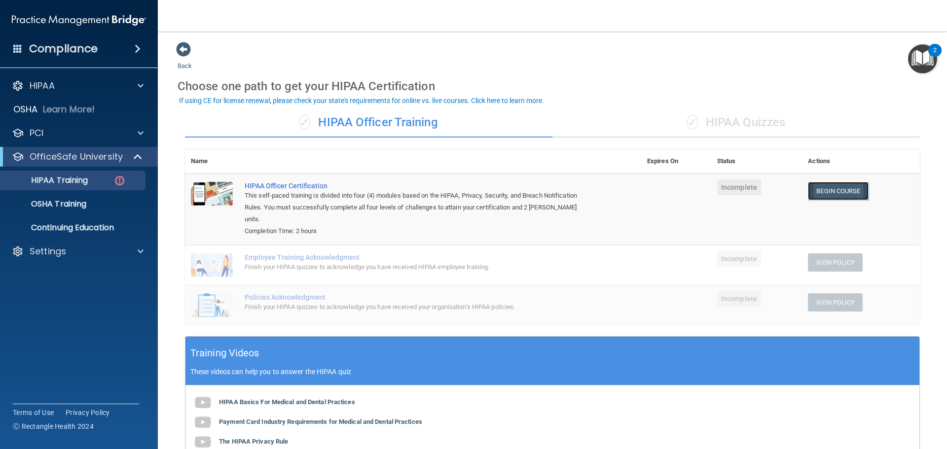
click at [819, 188] on link "Begin Course" at bounding box center [838, 191] width 60 height 18
click at [87, 184] on p "HIPAA Training" at bounding box center [46, 181] width 81 height 10
click at [79, 204] on p "OSHA Training" at bounding box center [46, 204] width 80 height 10
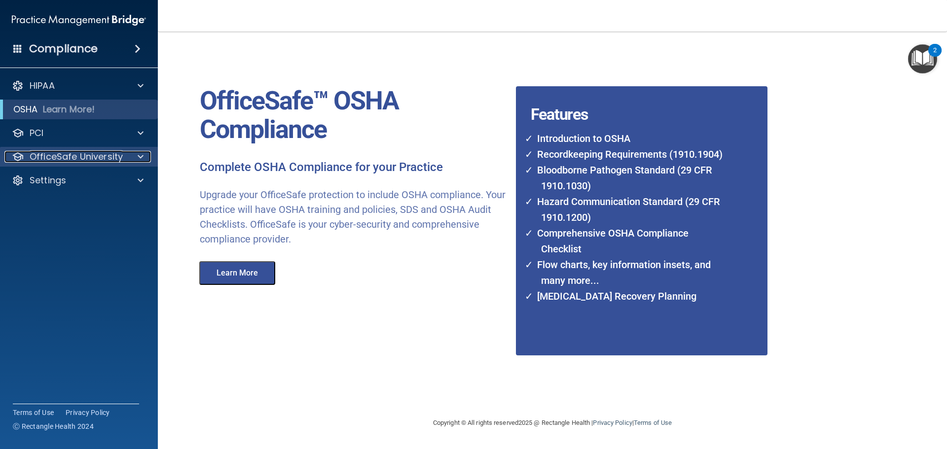
click at [100, 160] on p "OfficeSafe University" at bounding box center [76, 157] width 93 height 12
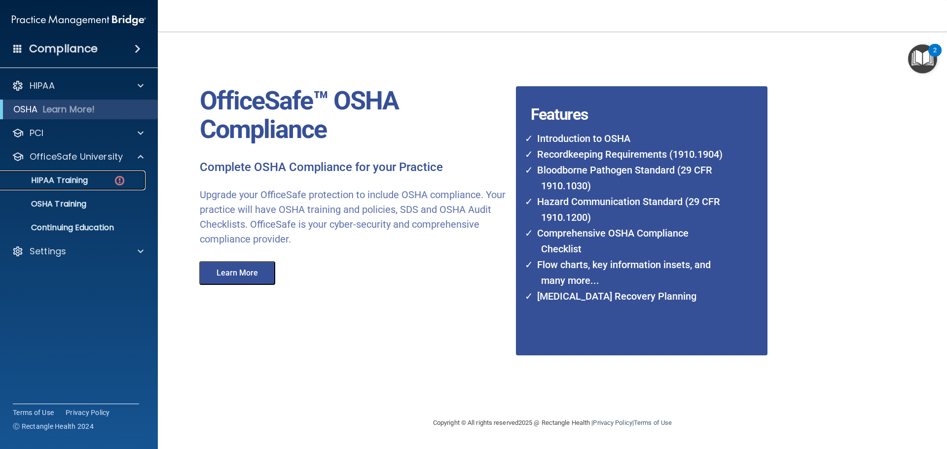
click at [122, 180] on img at bounding box center [119, 181] width 12 height 12
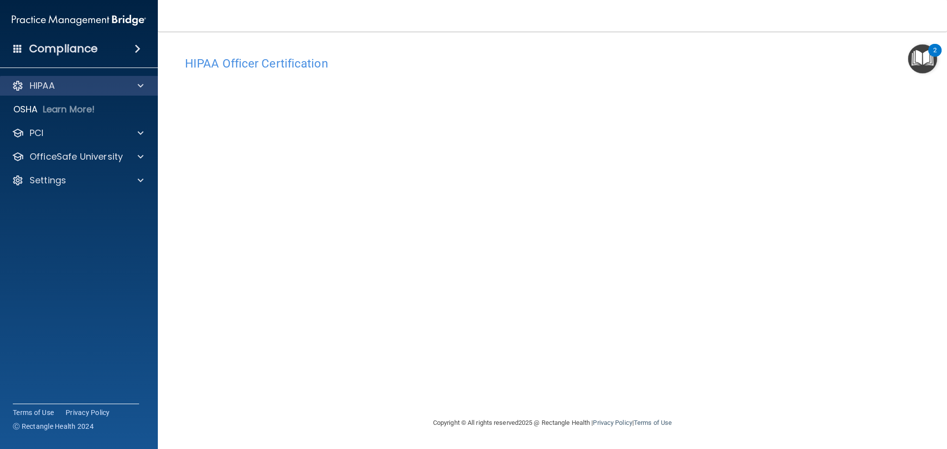
click at [74, 92] on div "HIPAA" at bounding box center [79, 86] width 158 height 20
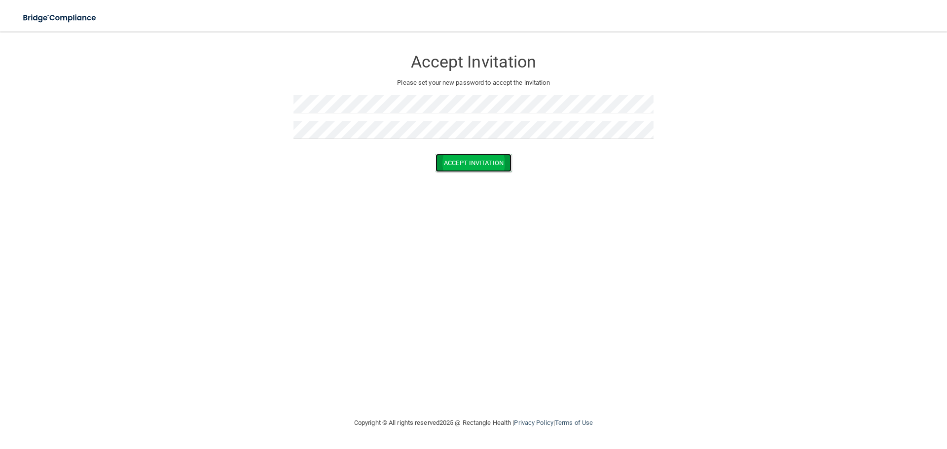
click at [444, 161] on button "Accept Invitation" at bounding box center [473, 163] width 76 height 18
click at [456, 161] on button "Accept Invitation" at bounding box center [473, 163] width 76 height 18
